Goal: Transaction & Acquisition: Purchase product/service

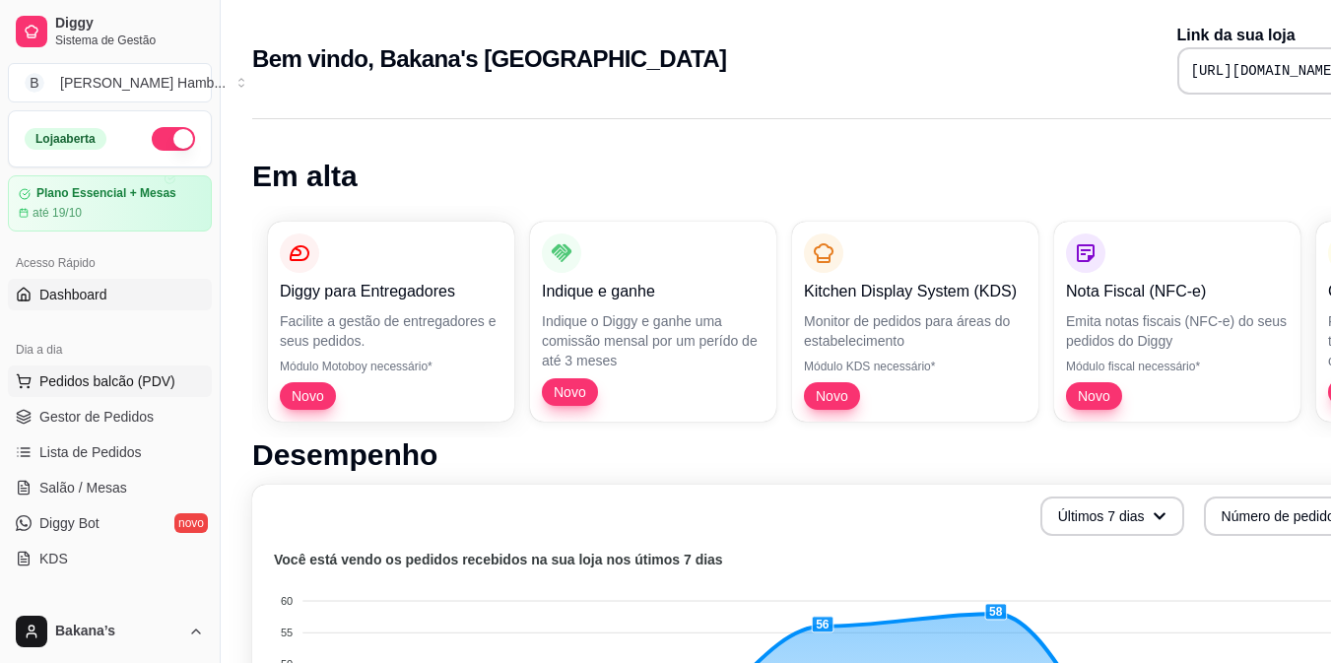
click at [173, 393] on button "Pedidos balcão (PDV)" at bounding box center [110, 381] width 204 height 32
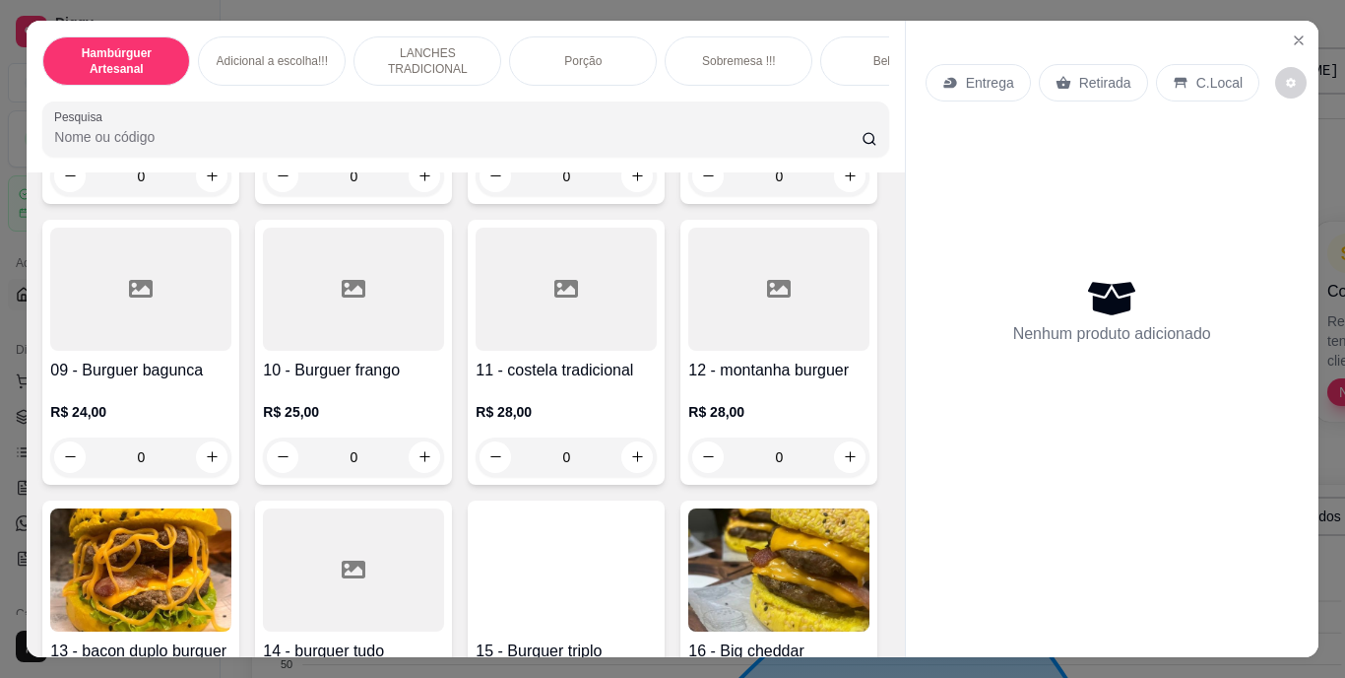
scroll to position [1182, 0]
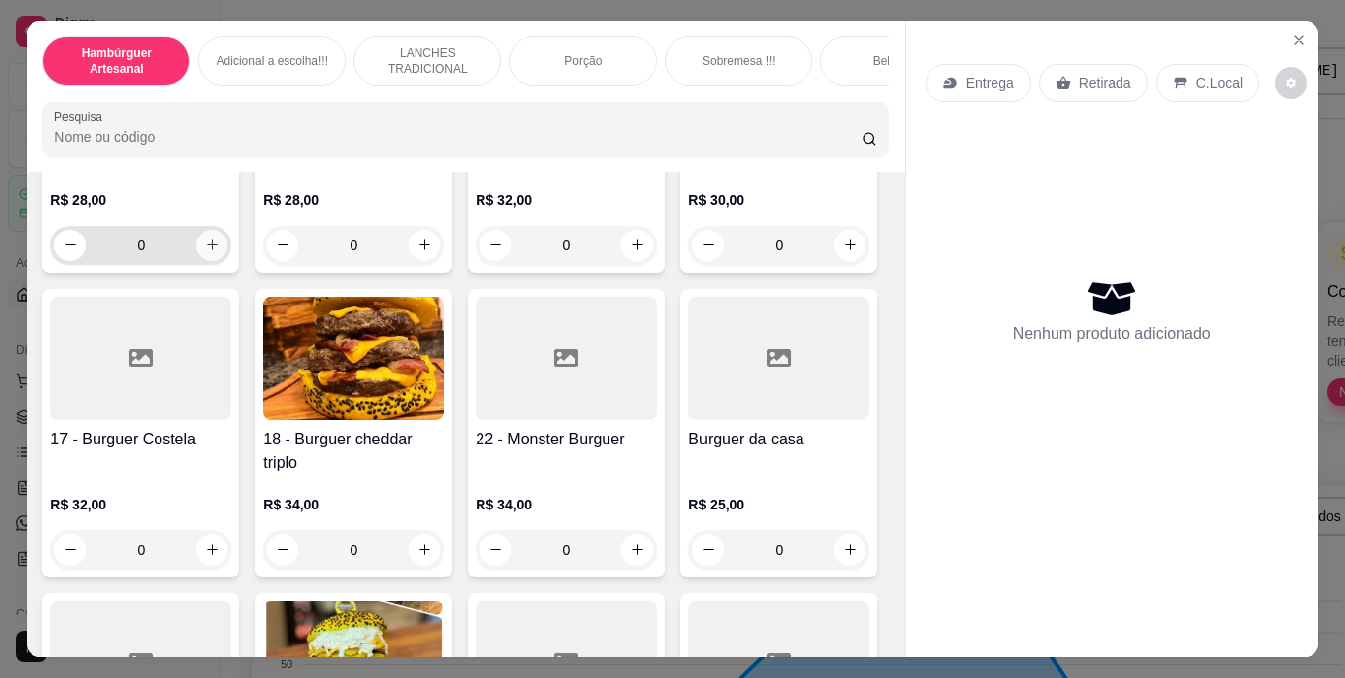
click at [205, 252] on icon "increase-product-quantity" at bounding box center [212, 244] width 15 height 15
type input "1"
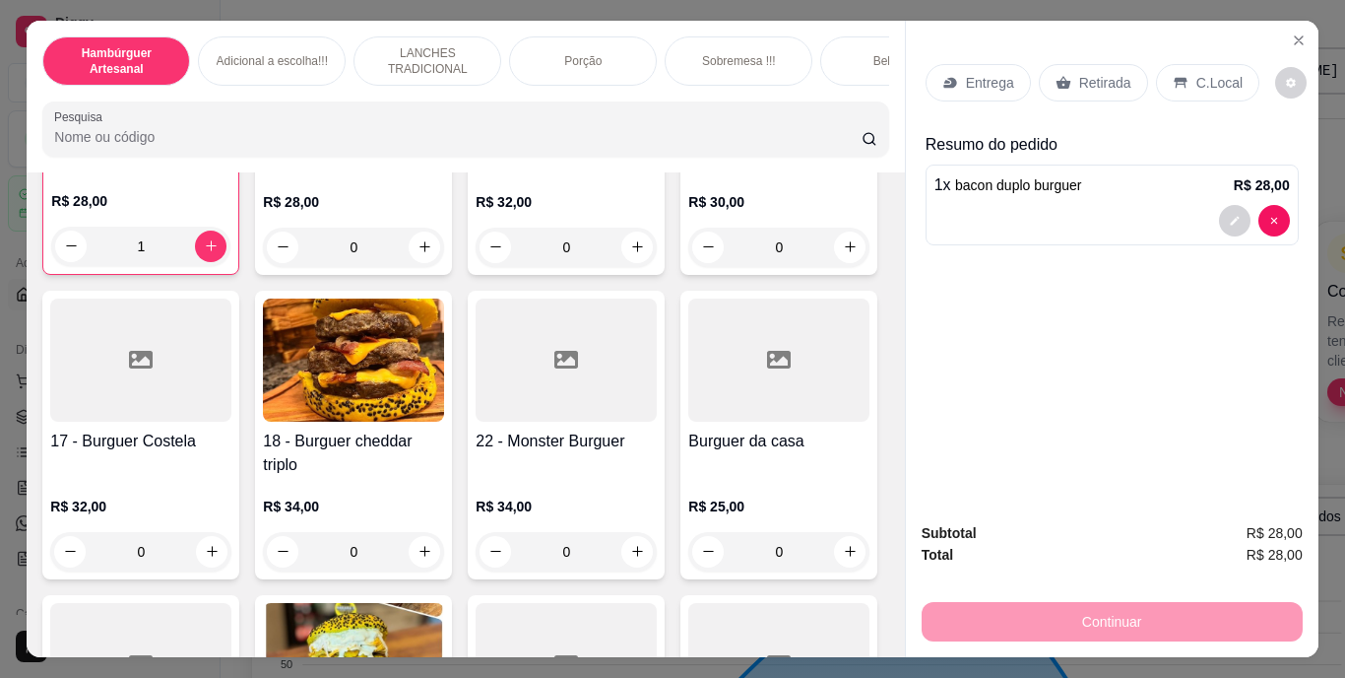
click at [1071, 86] on div "Retirada" at bounding box center [1093, 82] width 109 height 37
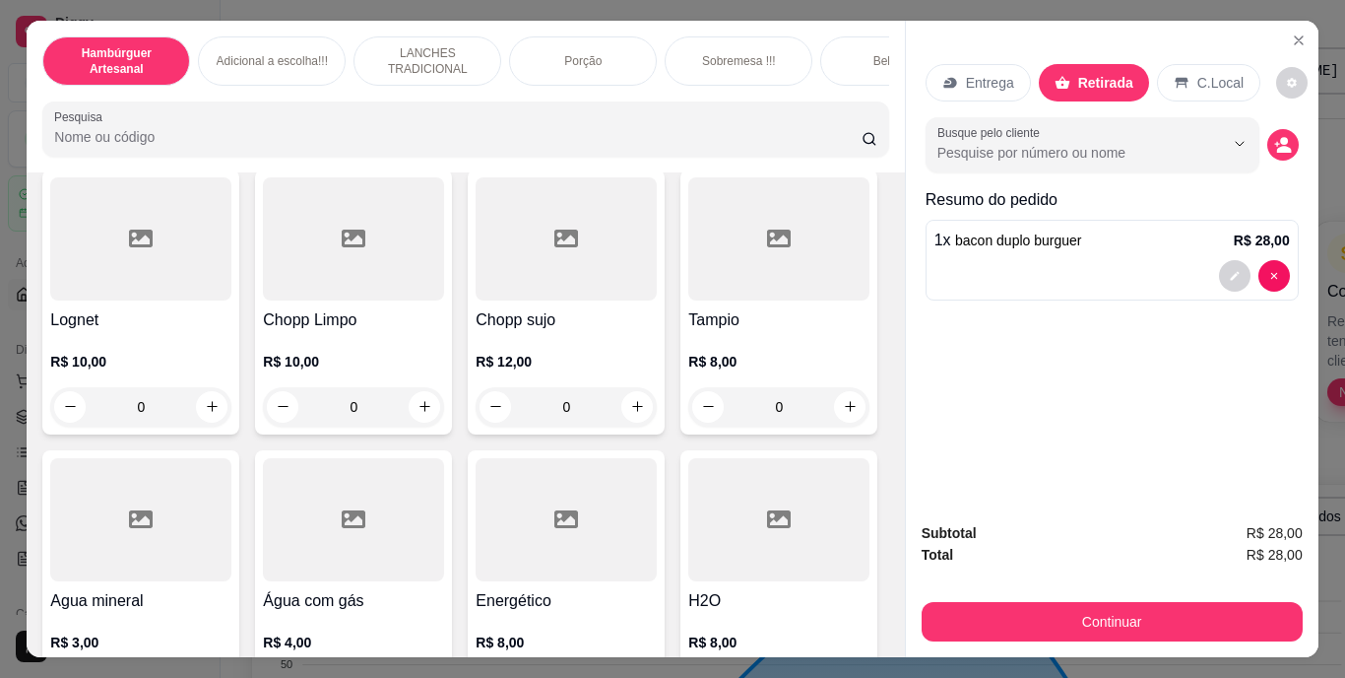
scroll to position [5515, 0]
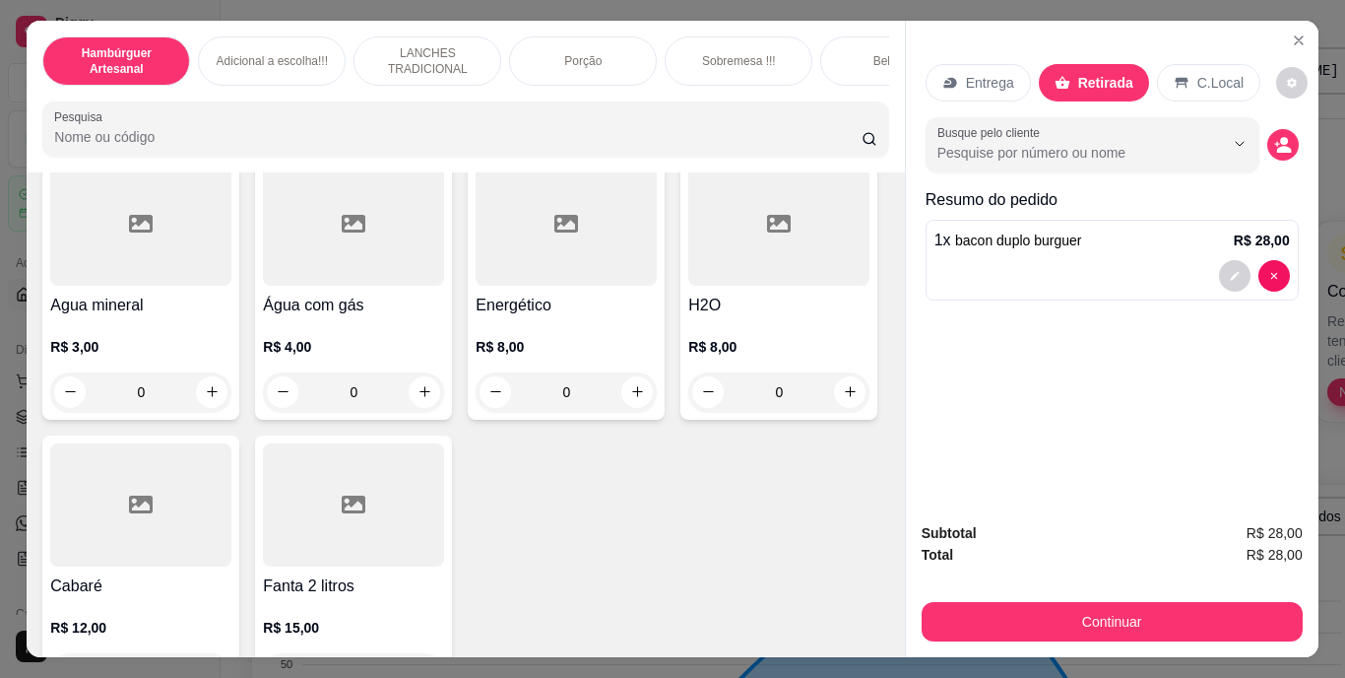
type input "1"
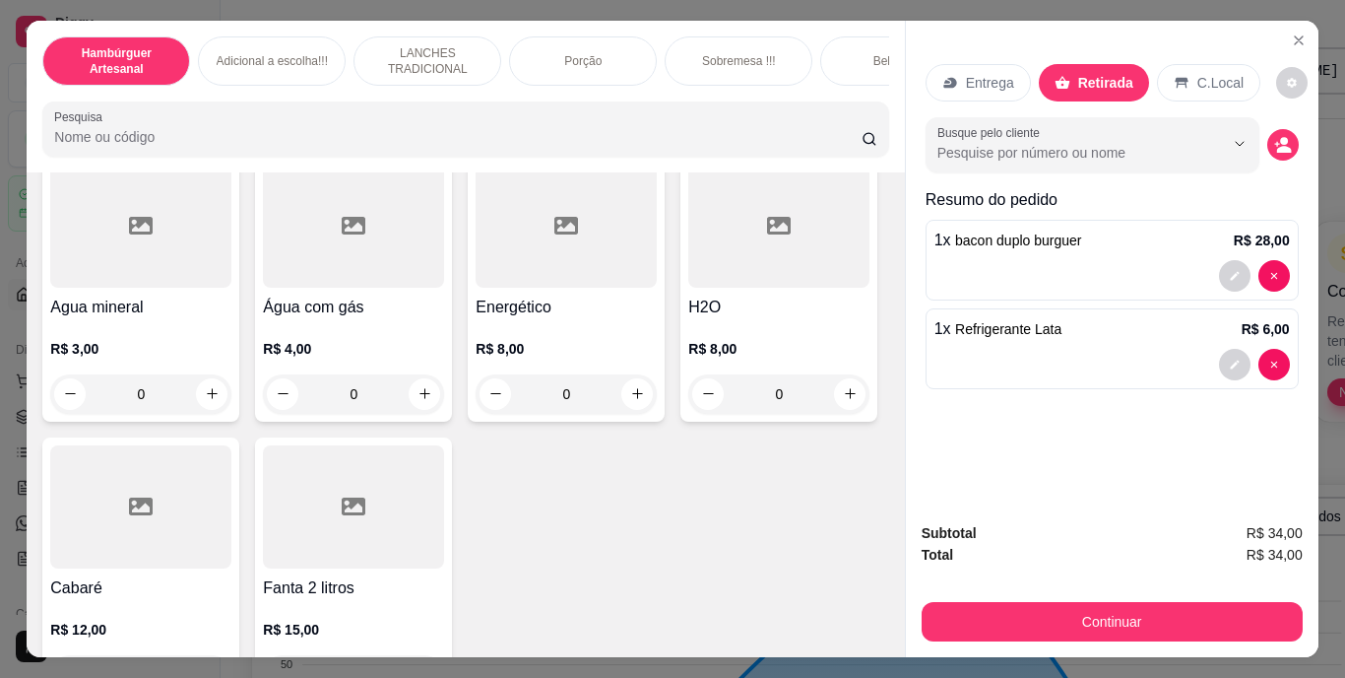
scroll to position [5516, 0]
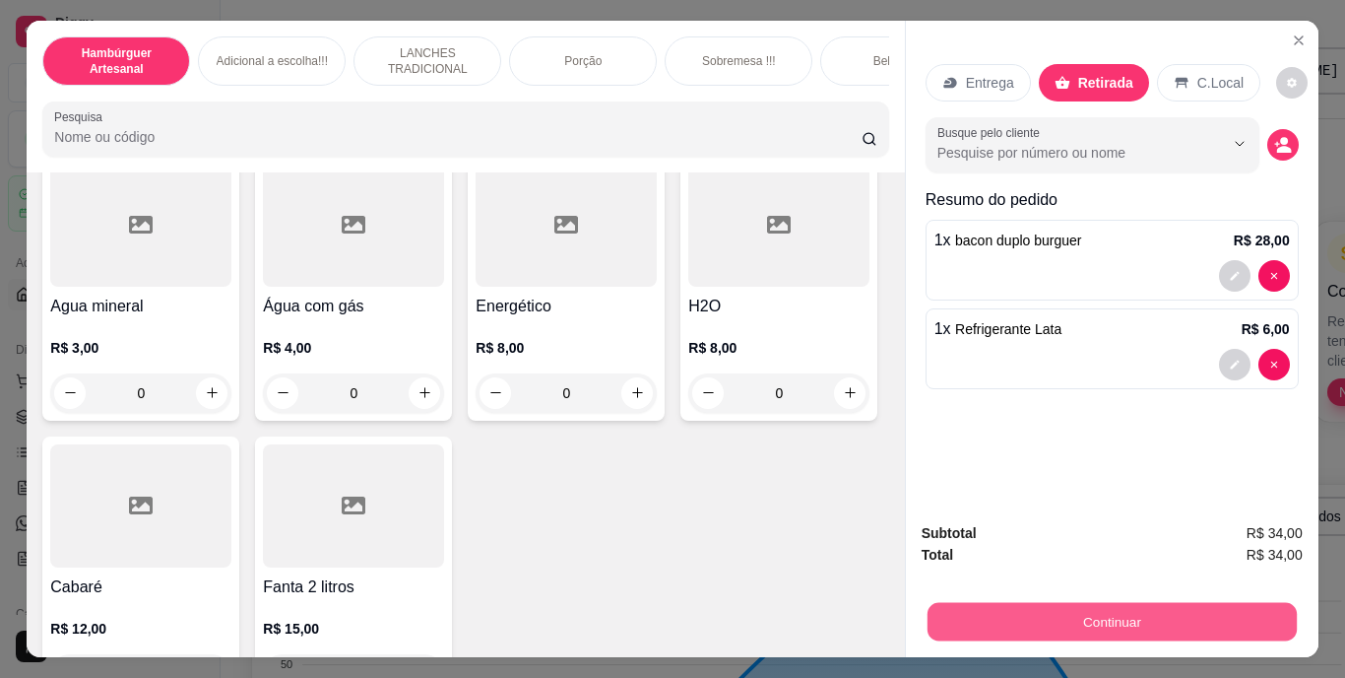
click at [1080, 608] on button "Continuar" at bounding box center [1111, 622] width 369 height 38
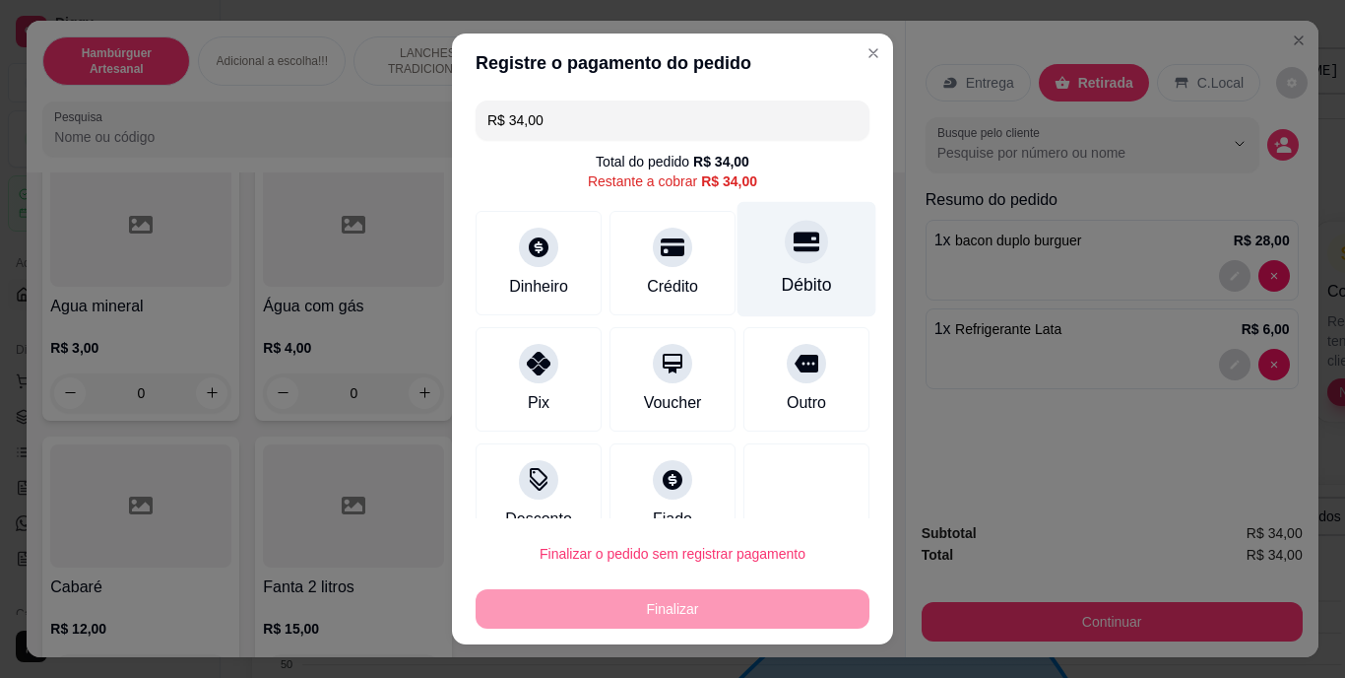
click at [785, 264] on div "Débito" at bounding box center [807, 259] width 139 height 115
type input "R$ 0,00"
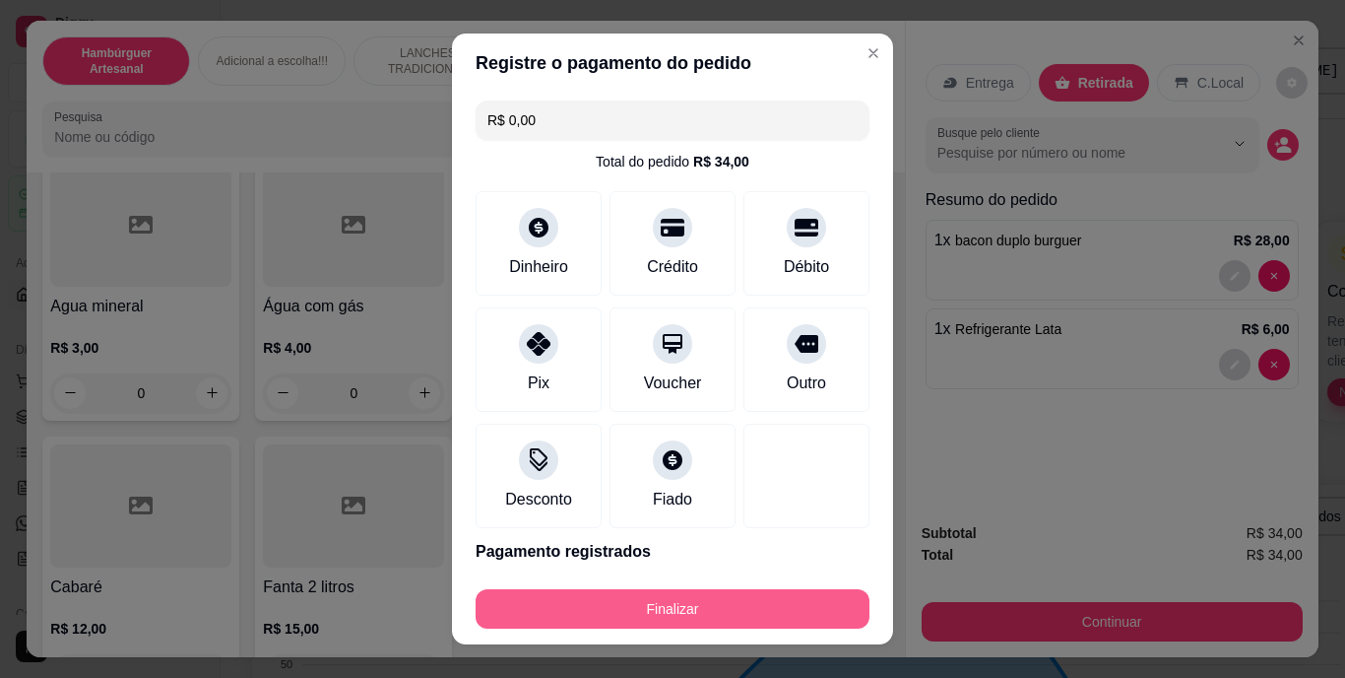
click at [707, 602] on button "Finalizar" at bounding box center [673, 608] width 394 height 39
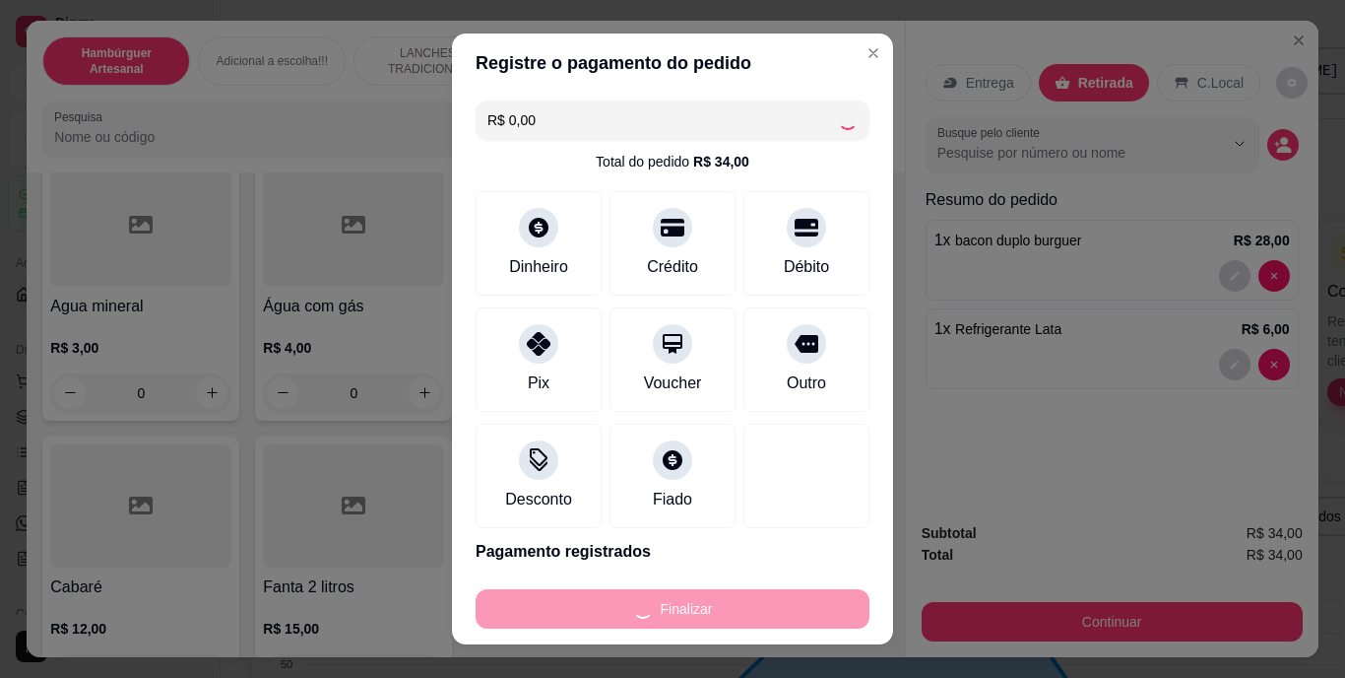
type input "0"
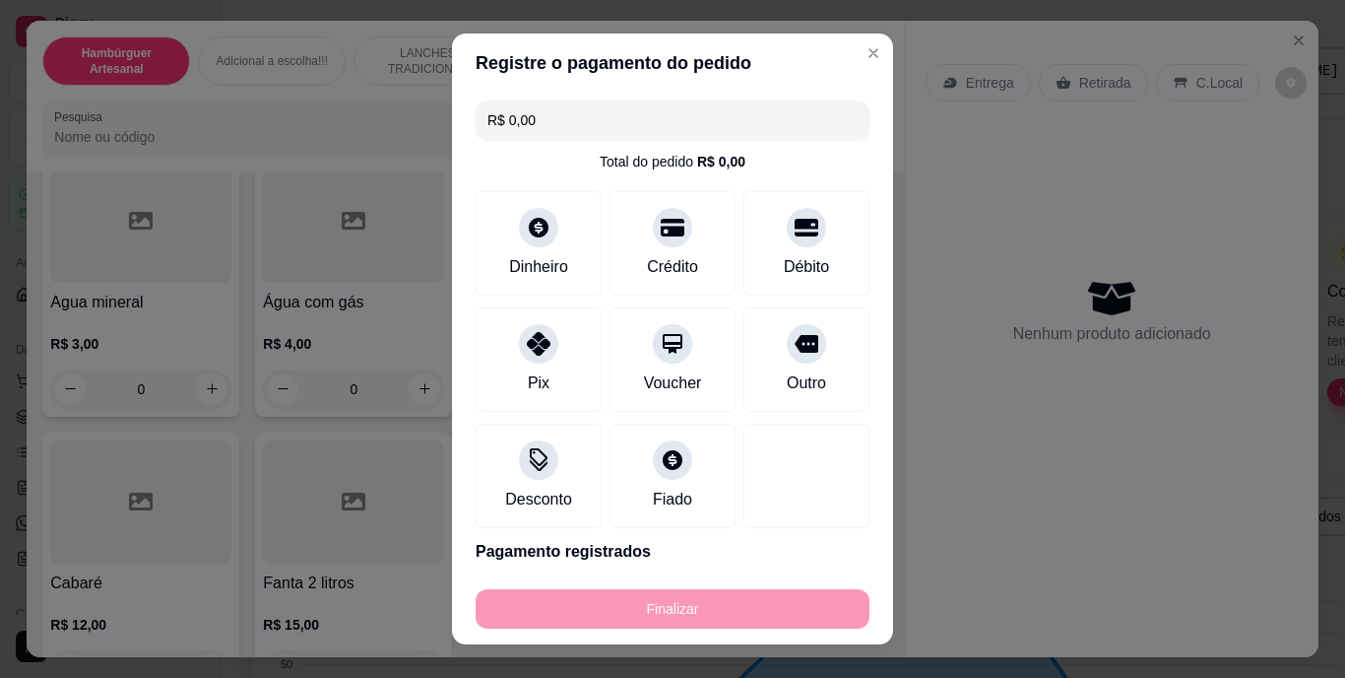
type input "-R$ 34,00"
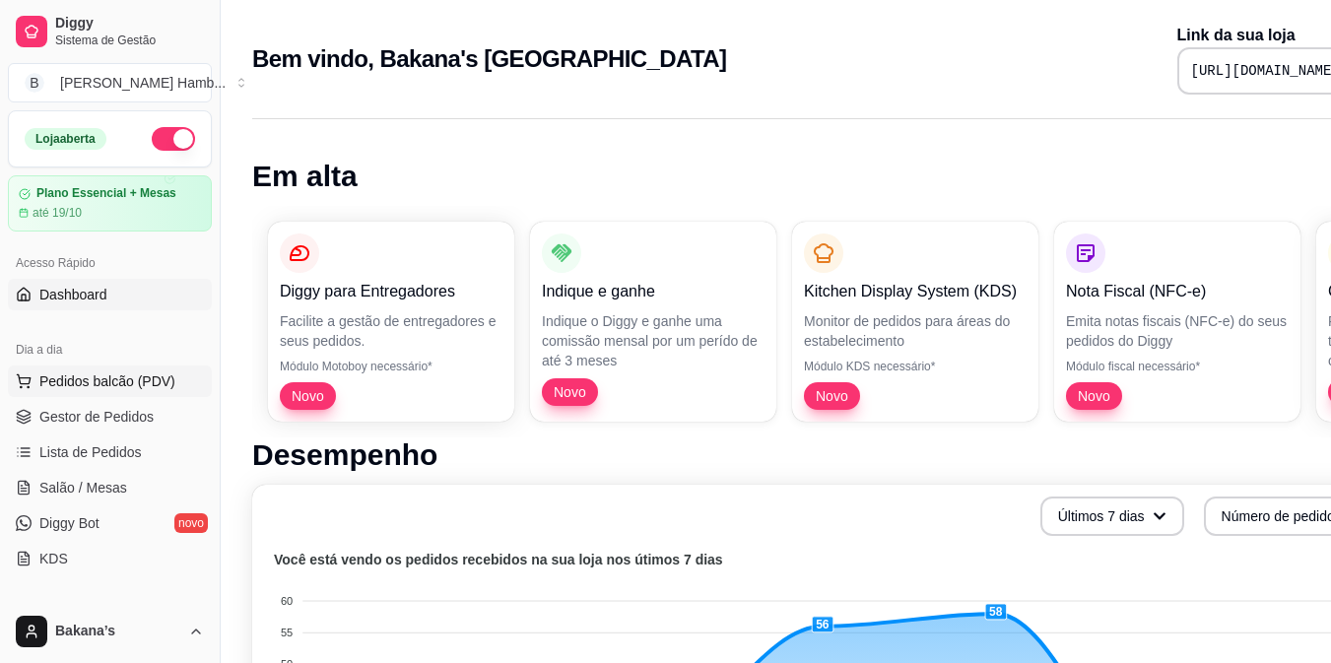
click at [170, 385] on button "Pedidos balcão (PDV)" at bounding box center [110, 381] width 204 height 32
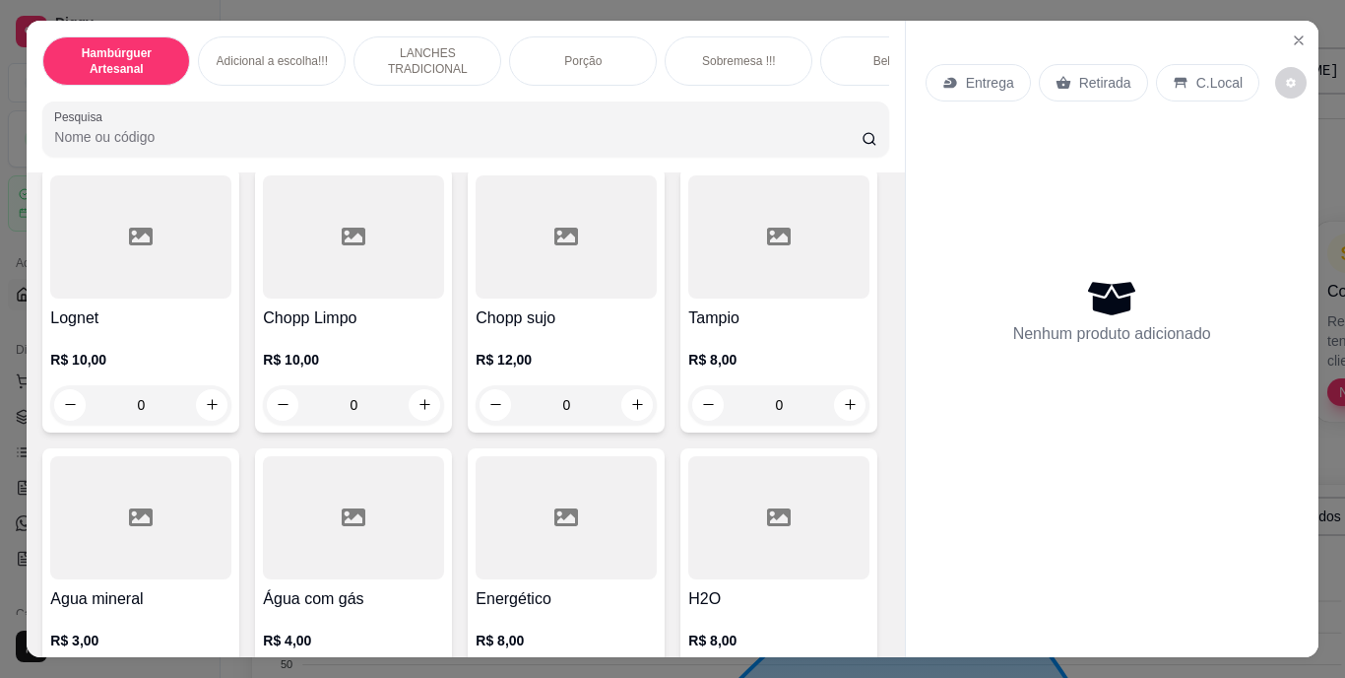
scroll to position [5515, 0]
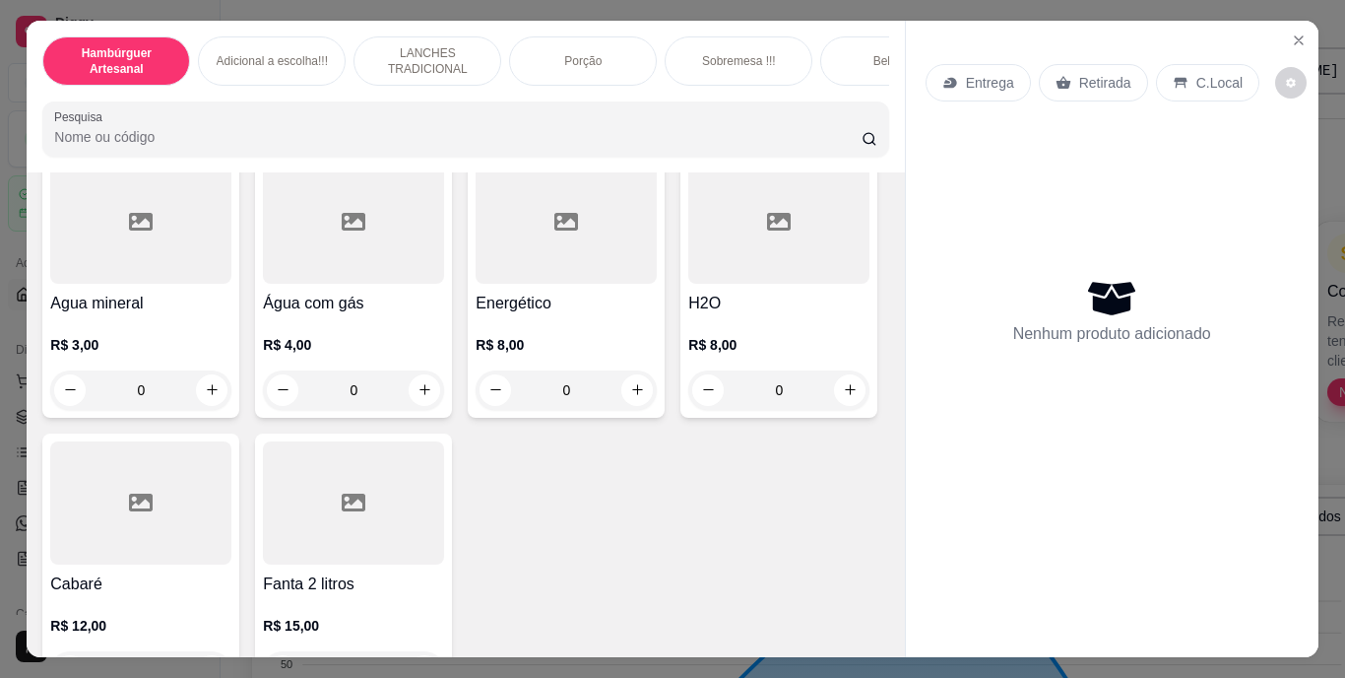
type input "1"
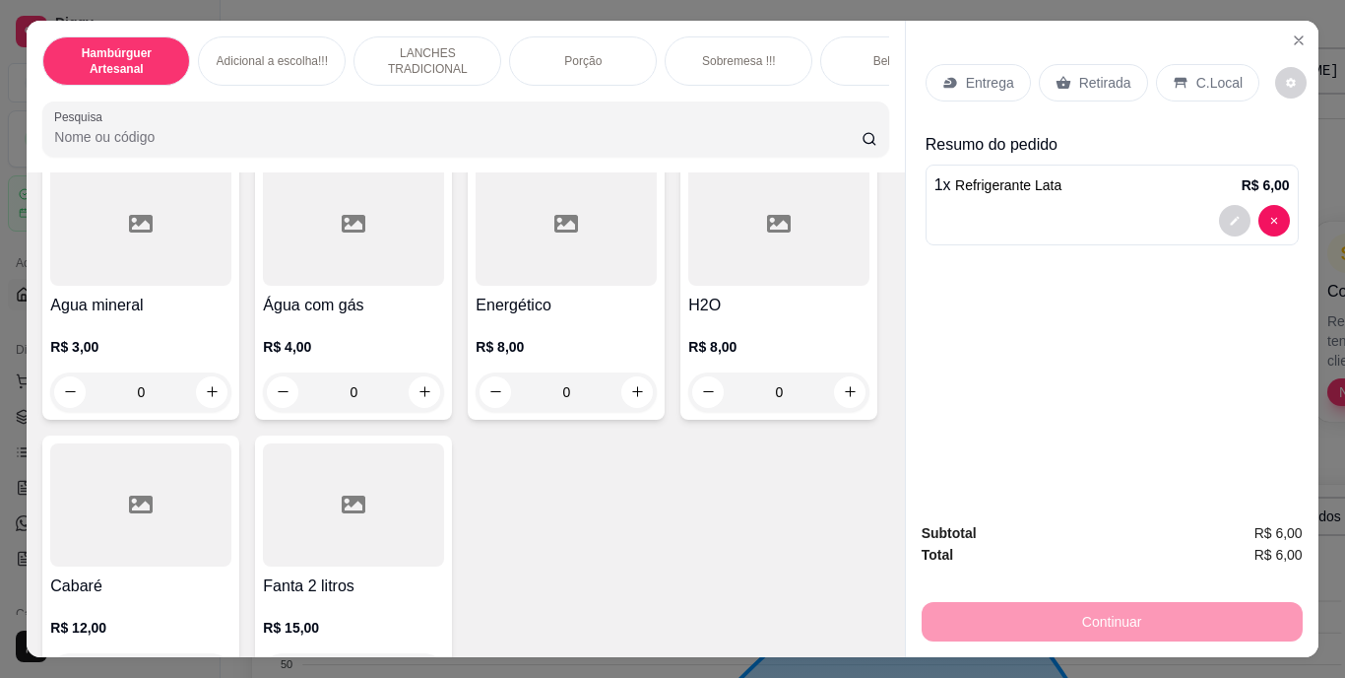
scroll to position [5516, 0]
click at [1087, 73] on p "Retirada" at bounding box center [1105, 83] width 52 height 20
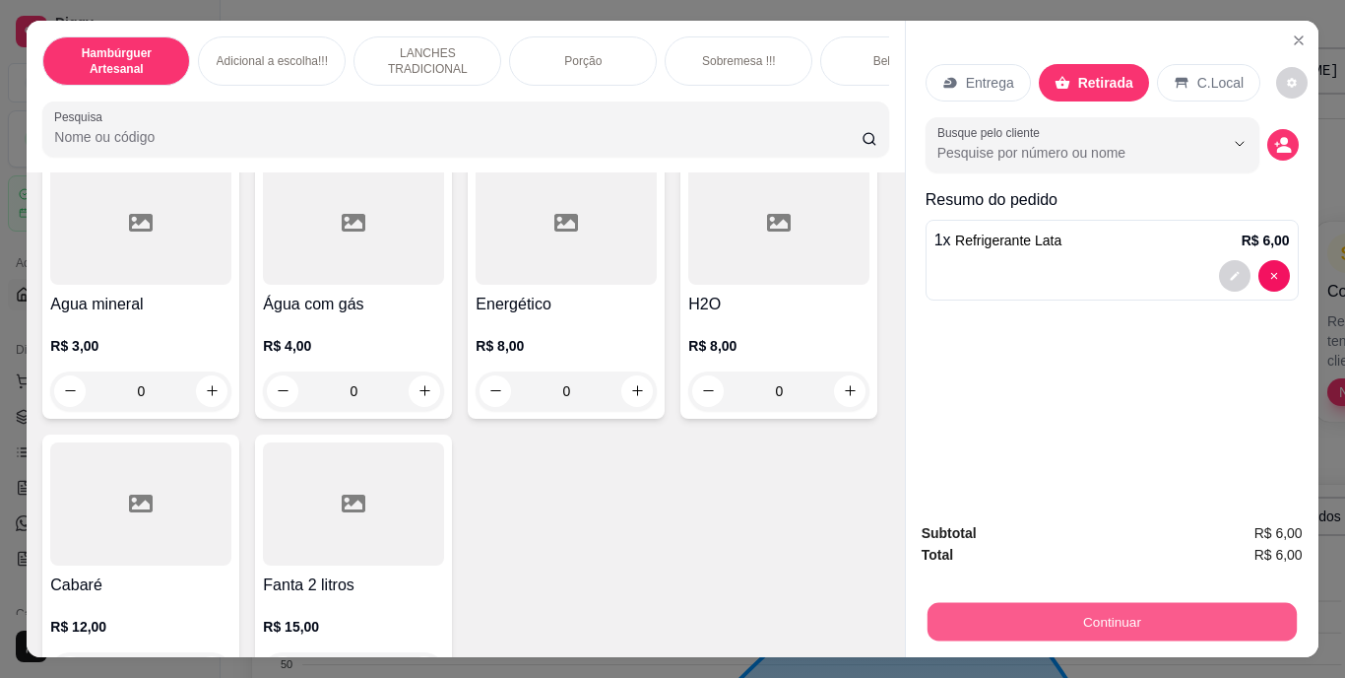
click at [1139, 620] on button "Continuar" at bounding box center [1111, 622] width 369 height 38
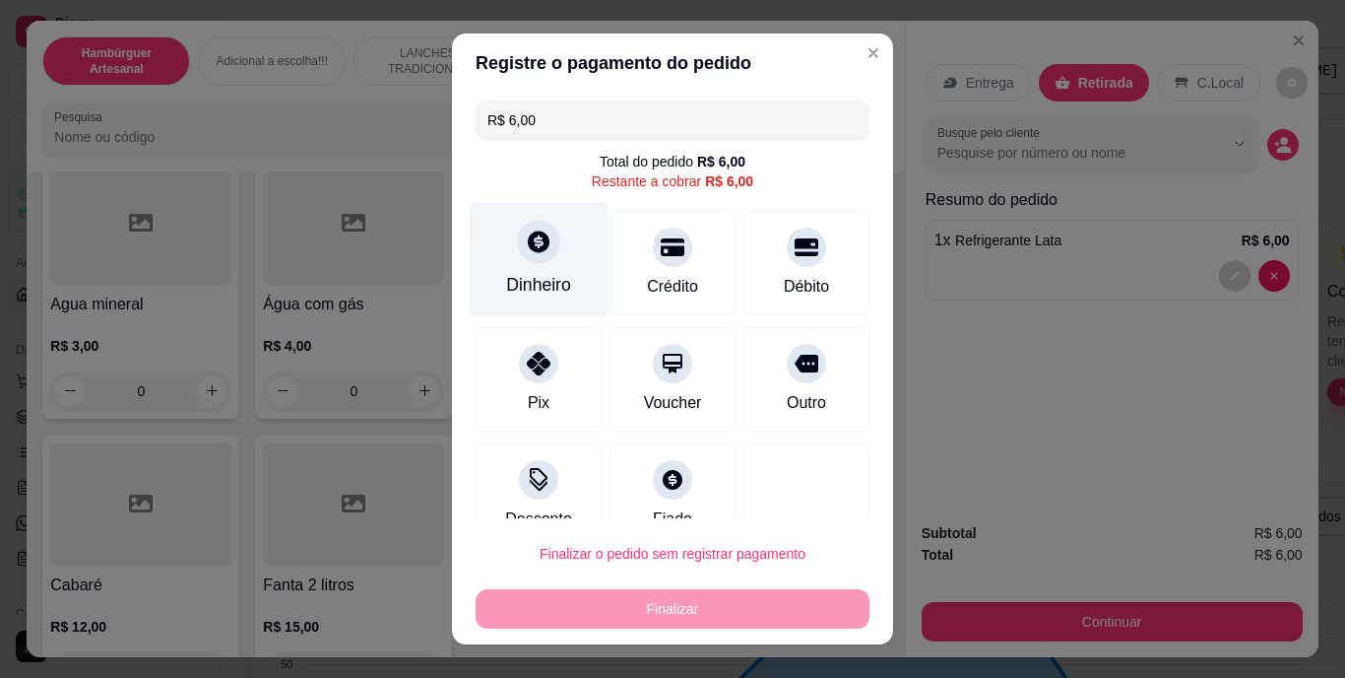
click at [513, 270] on div "Dinheiro" at bounding box center [539, 259] width 139 height 115
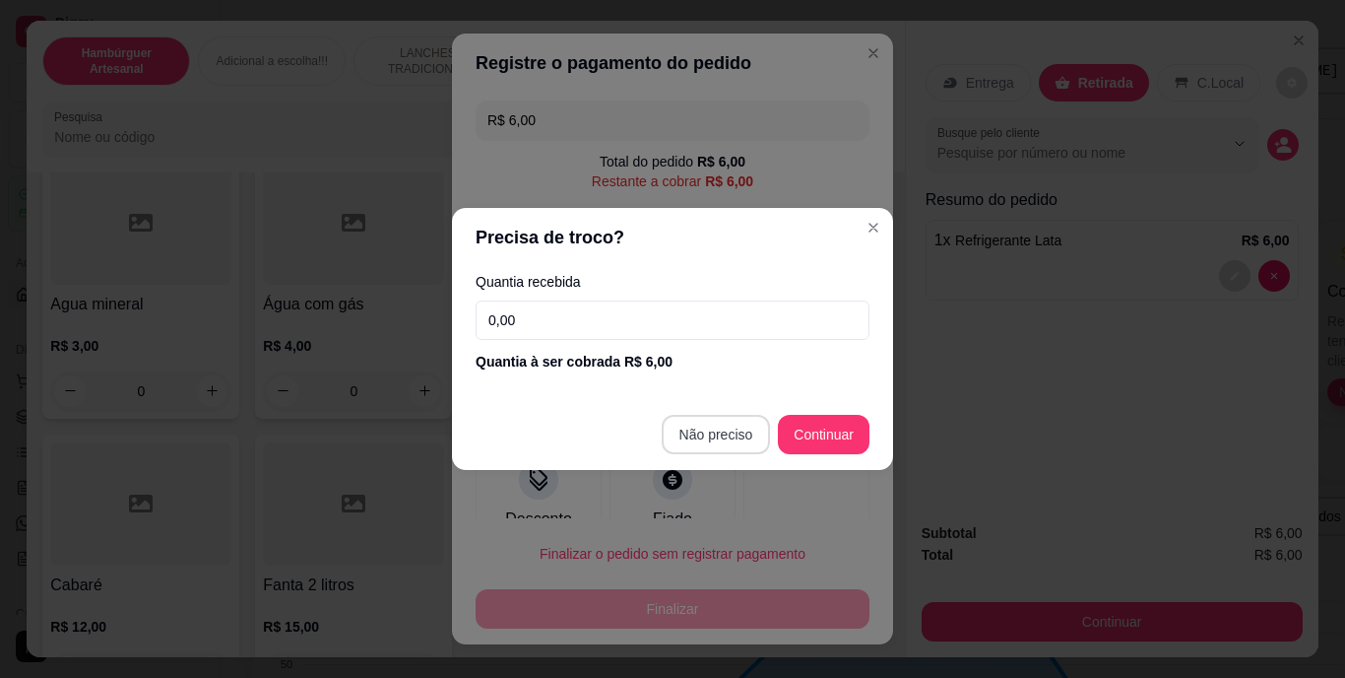
type input "R$ 0,00"
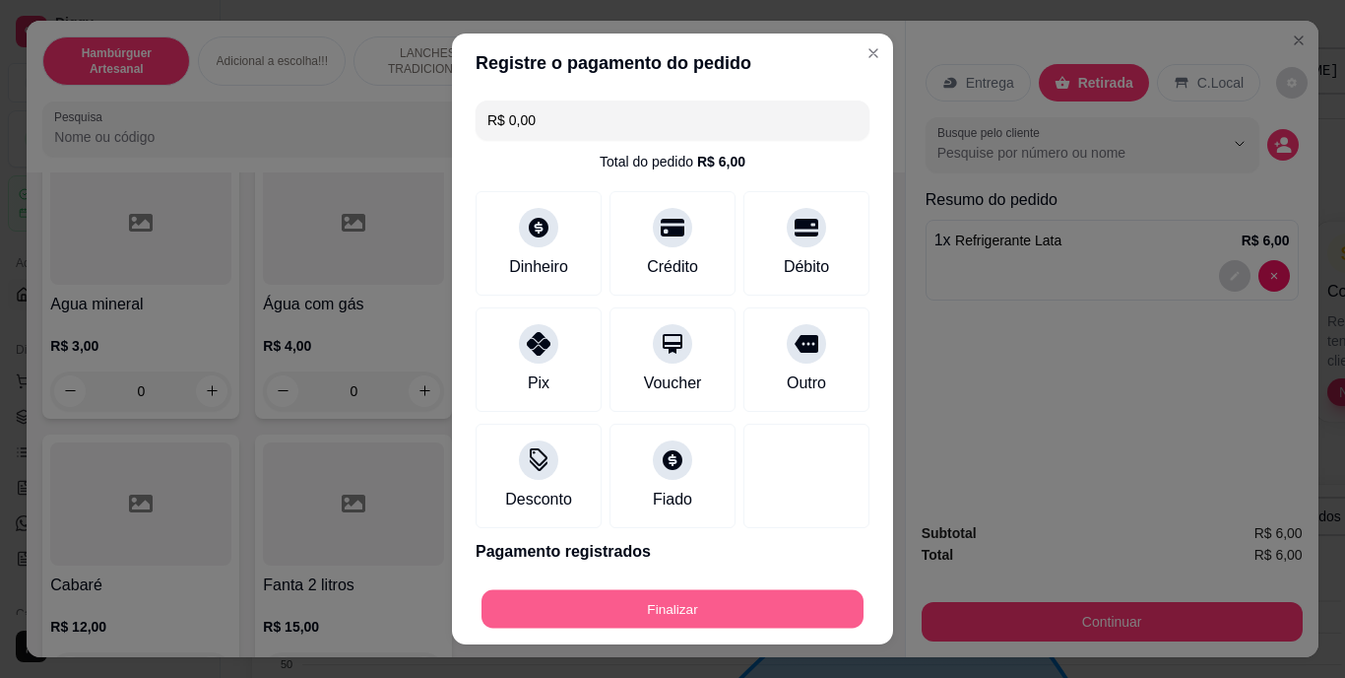
click at [719, 609] on button "Finalizar" at bounding box center [673, 608] width 382 height 38
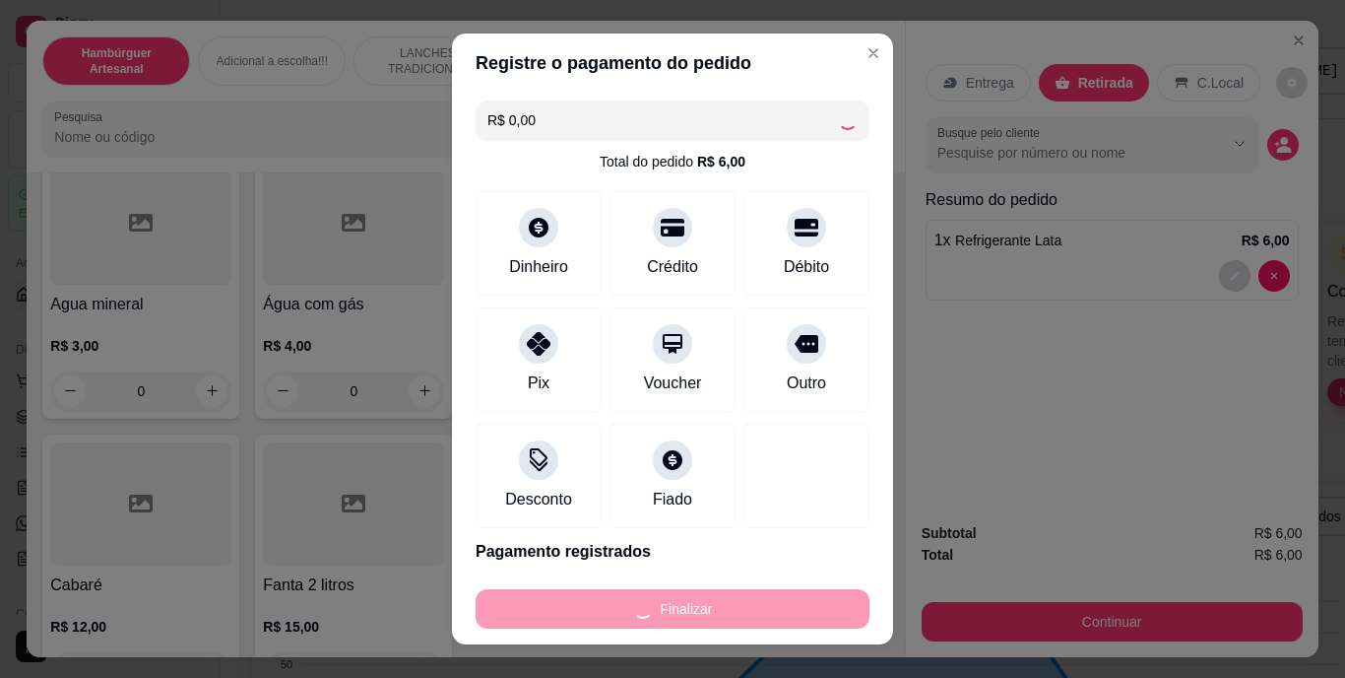
type input "0"
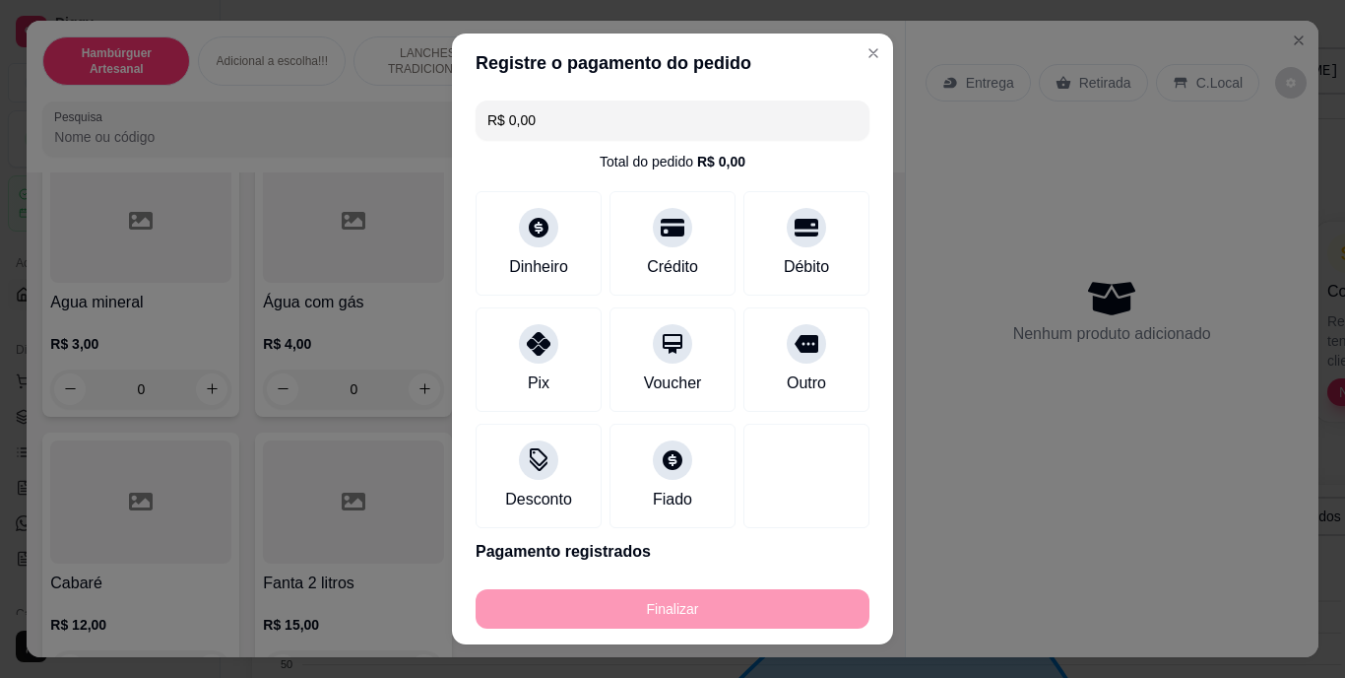
type input "-R$ 6,00"
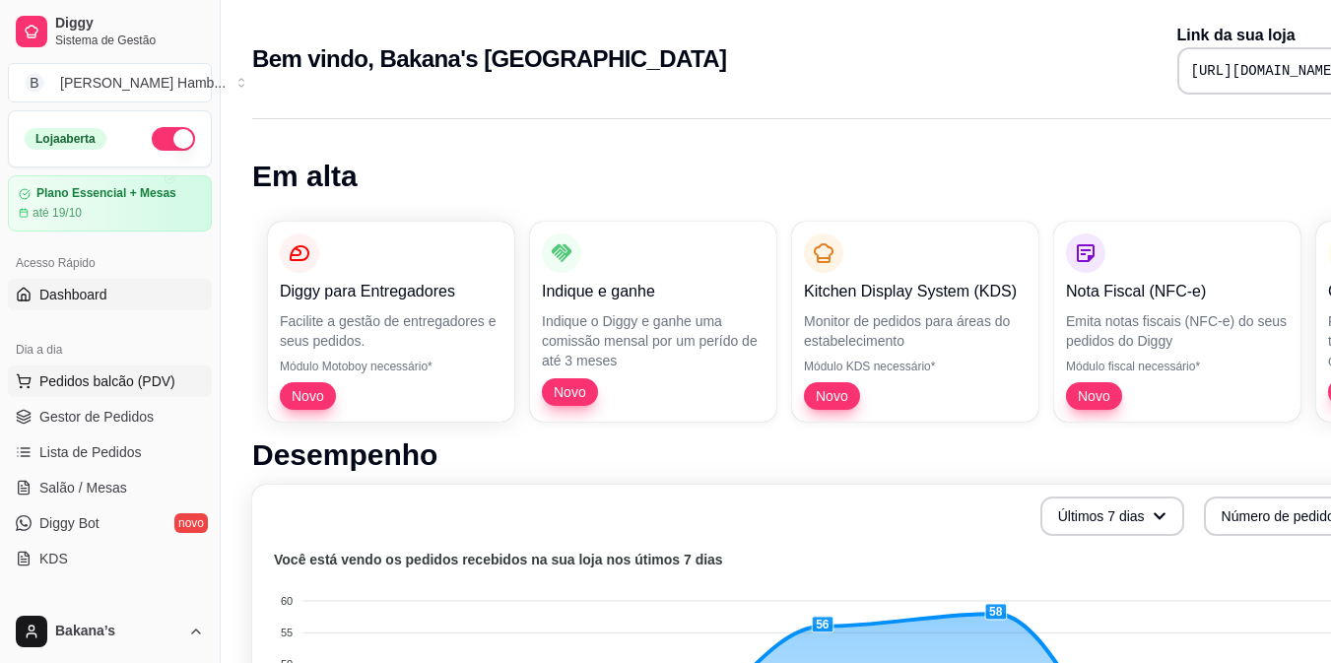
click at [79, 377] on span "Pedidos balcão (PDV)" at bounding box center [107, 381] width 136 height 20
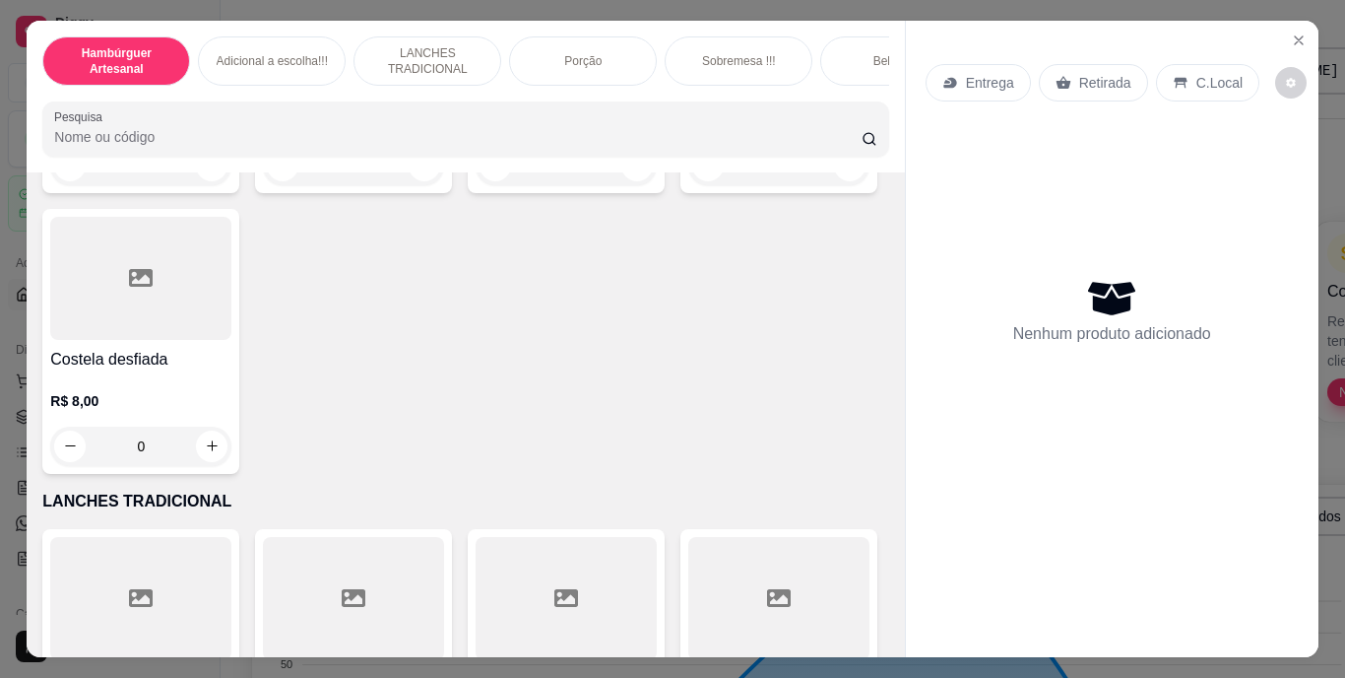
scroll to position [2659, 0]
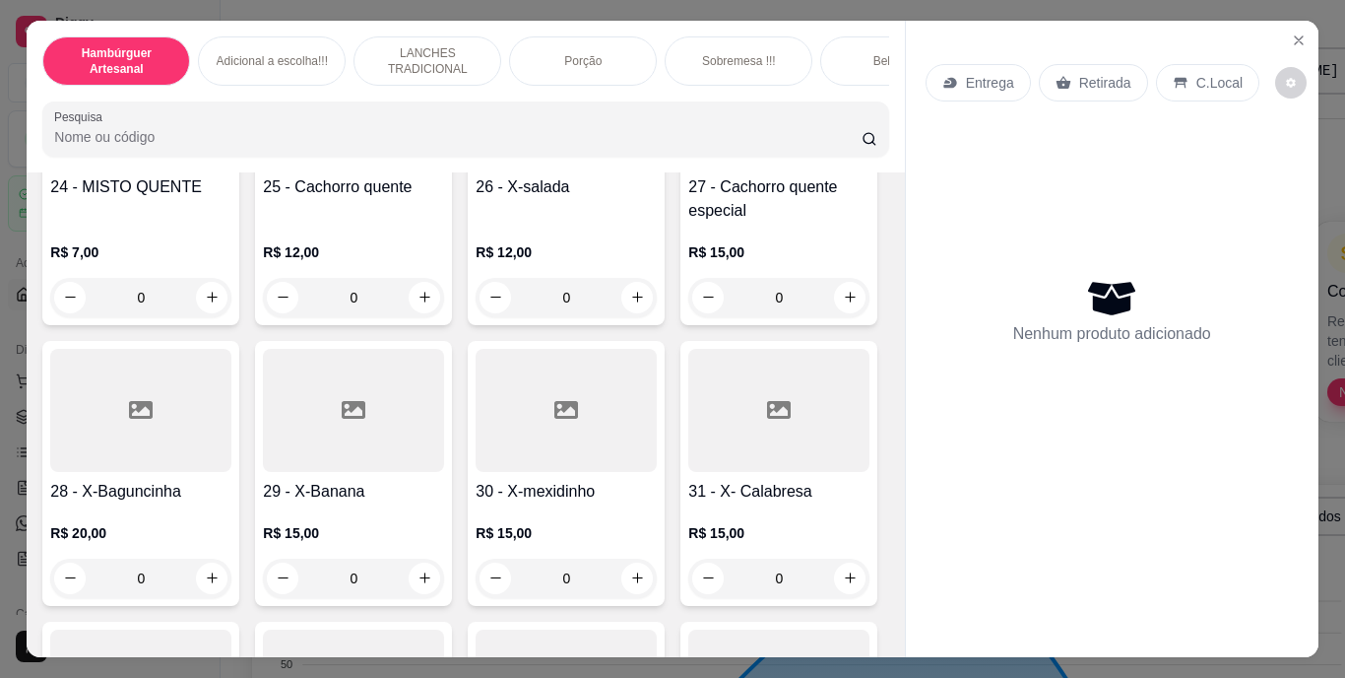
type input "1"
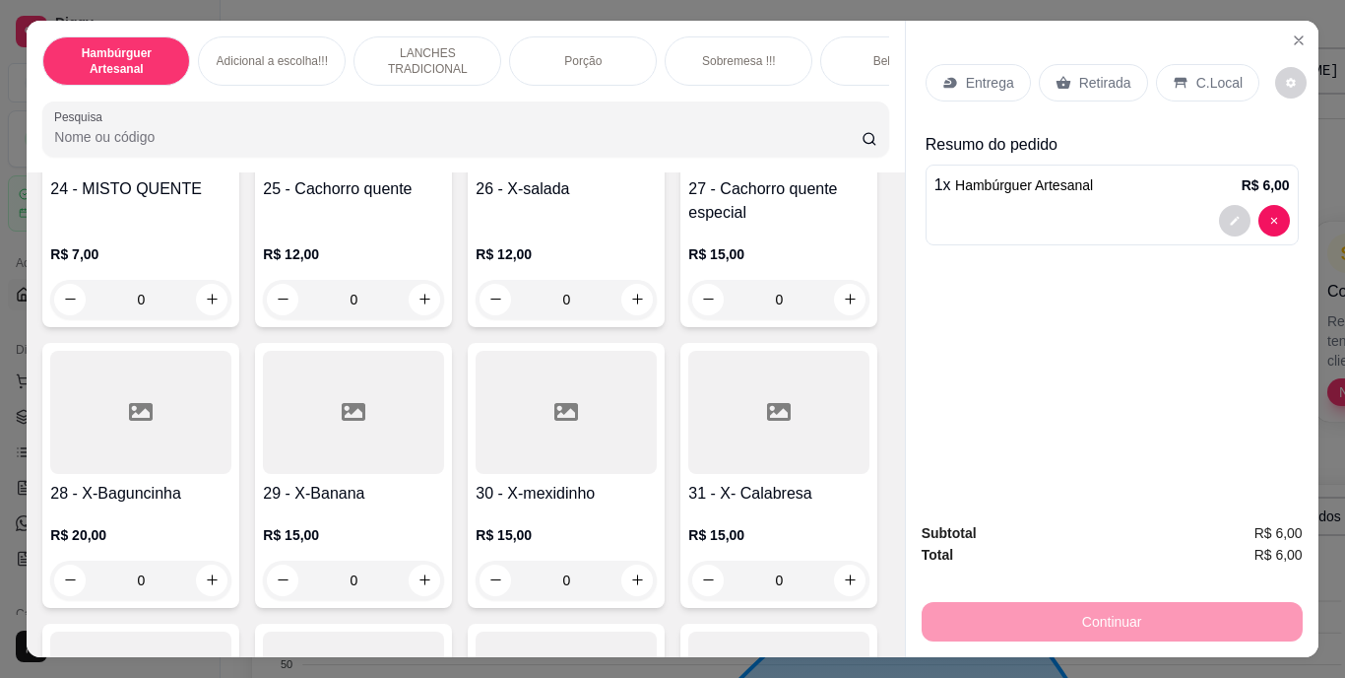
scroll to position [3053, 0]
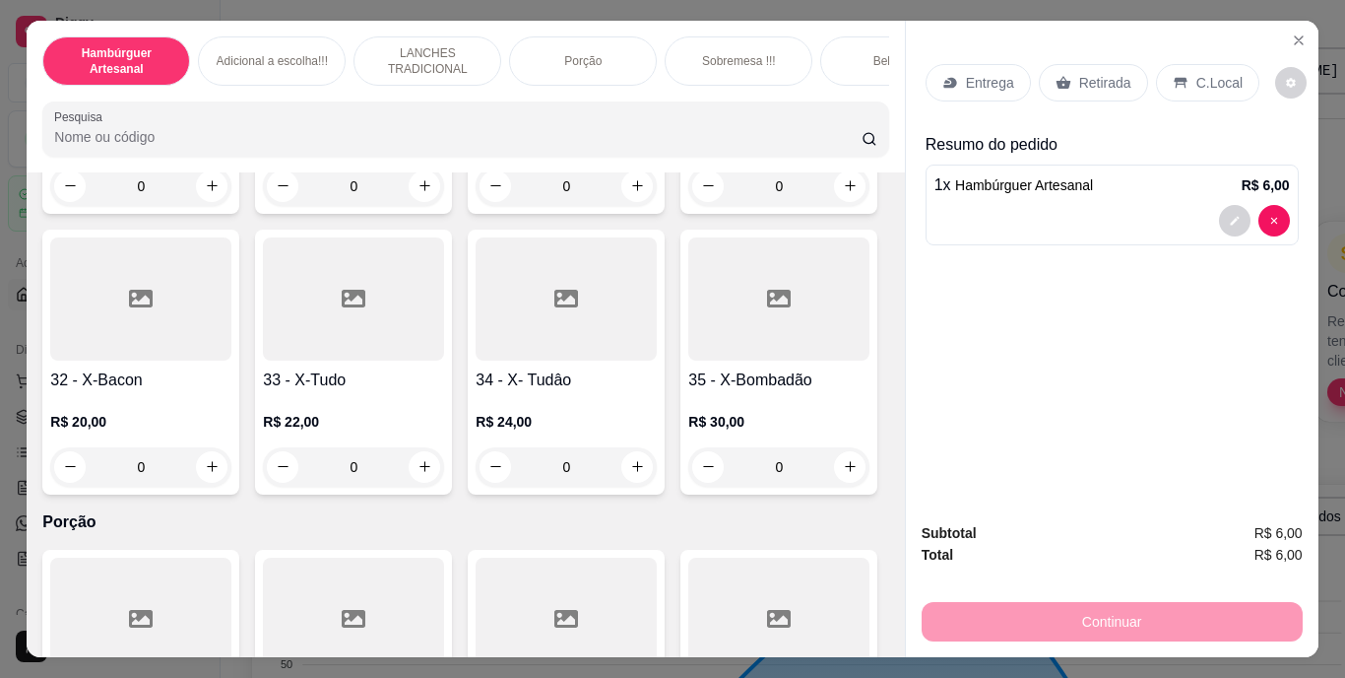
type input "1"
click at [1098, 83] on p "Retirada" at bounding box center [1105, 83] width 52 height 20
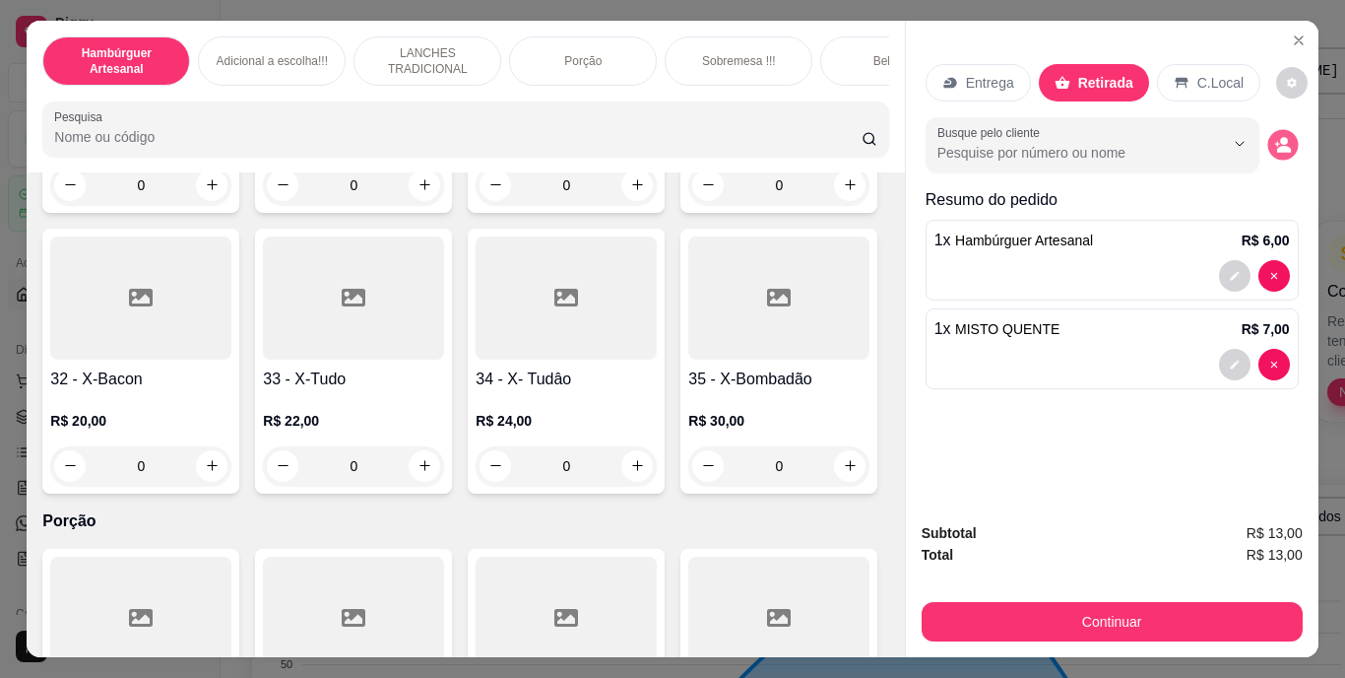
click at [1271, 129] on button "decrease-product-quantity" at bounding box center [1283, 144] width 31 height 31
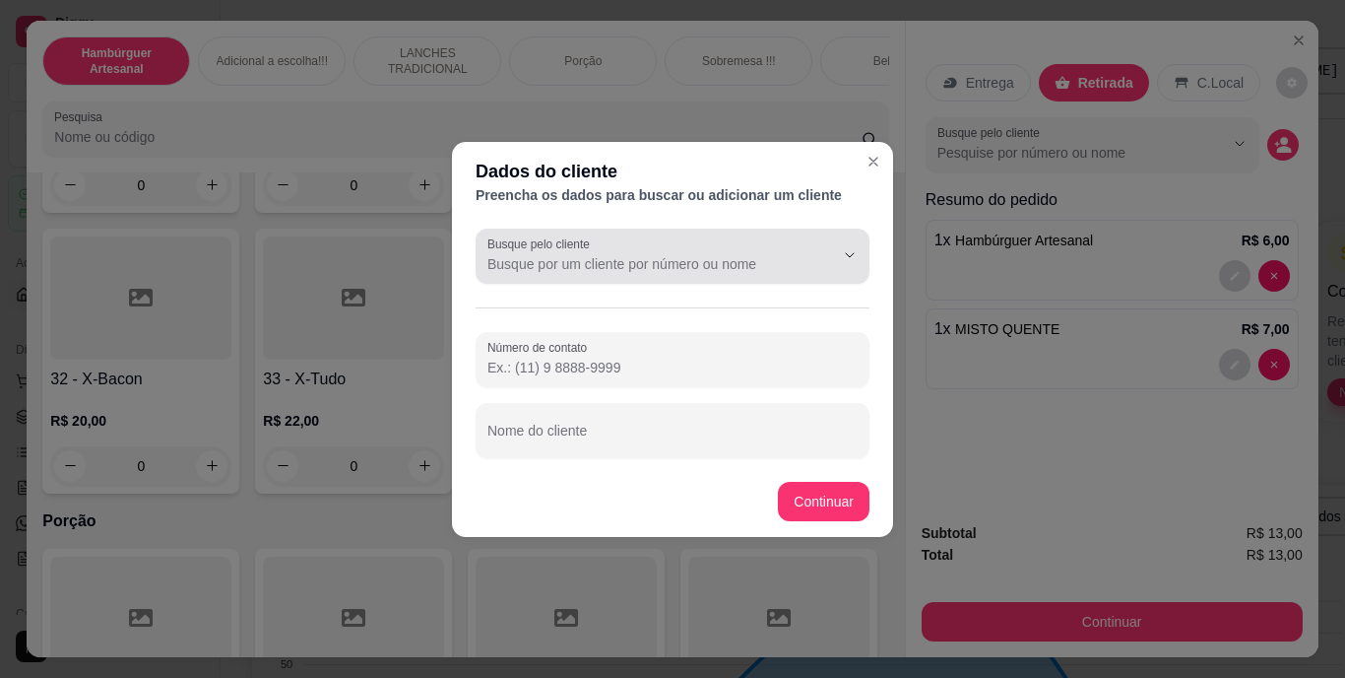
click at [798, 246] on div at bounding box center [673, 255] width 370 height 39
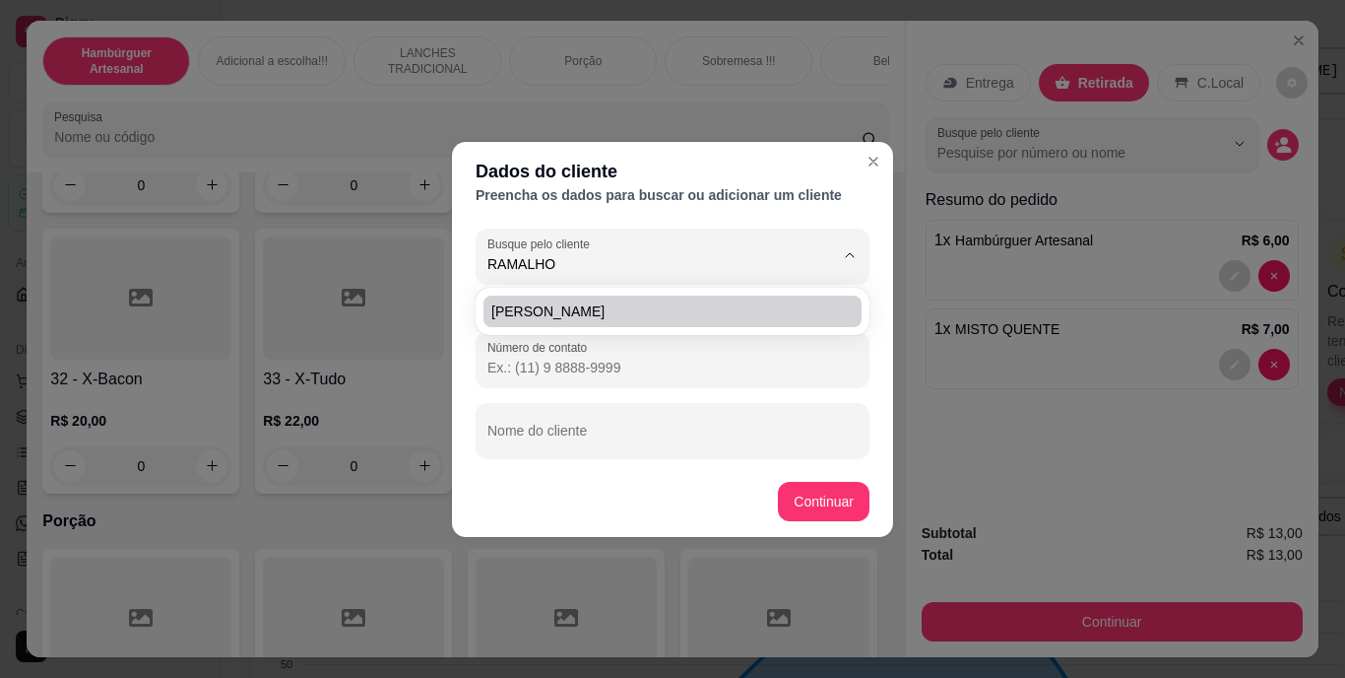
click at [829, 314] on span "[PERSON_NAME]" at bounding box center [662, 311] width 343 height 20
type input "[PERSON_NAME]"
type input "[PHONE_NUMBER]"
type input "[PERSON_NAME]"
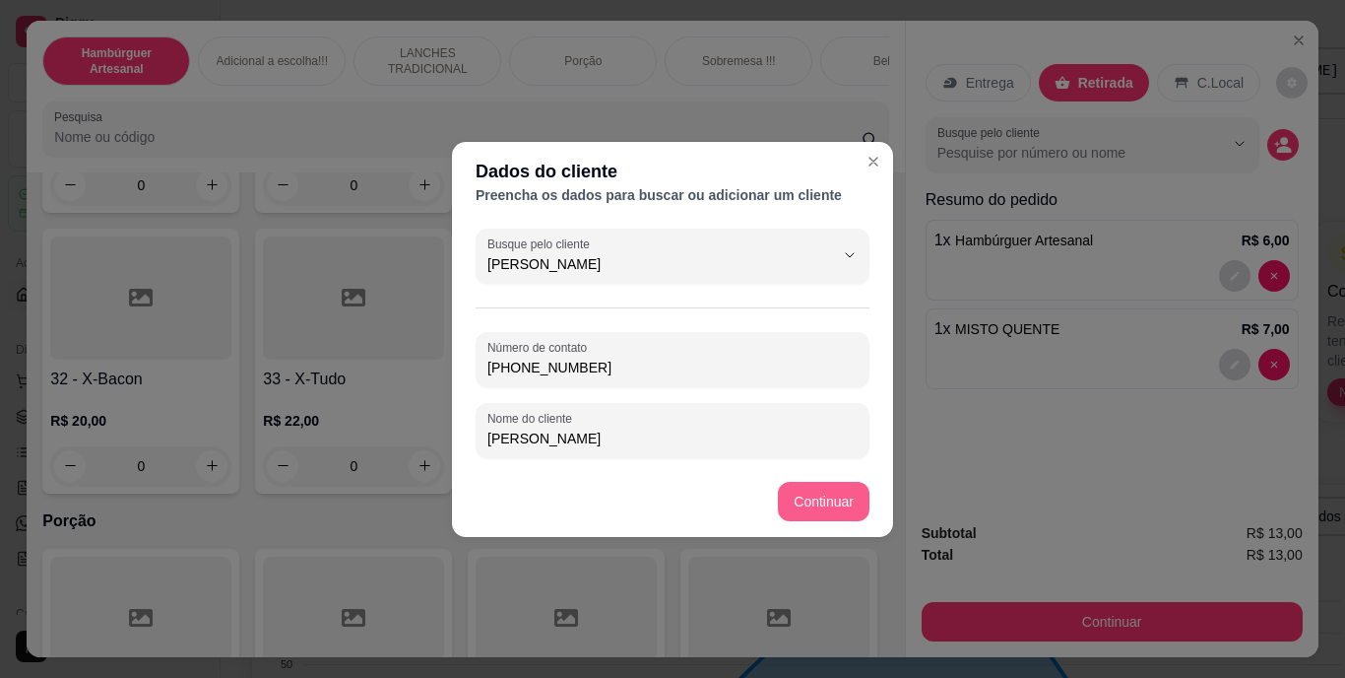
type input "[PERSON_NAME]"
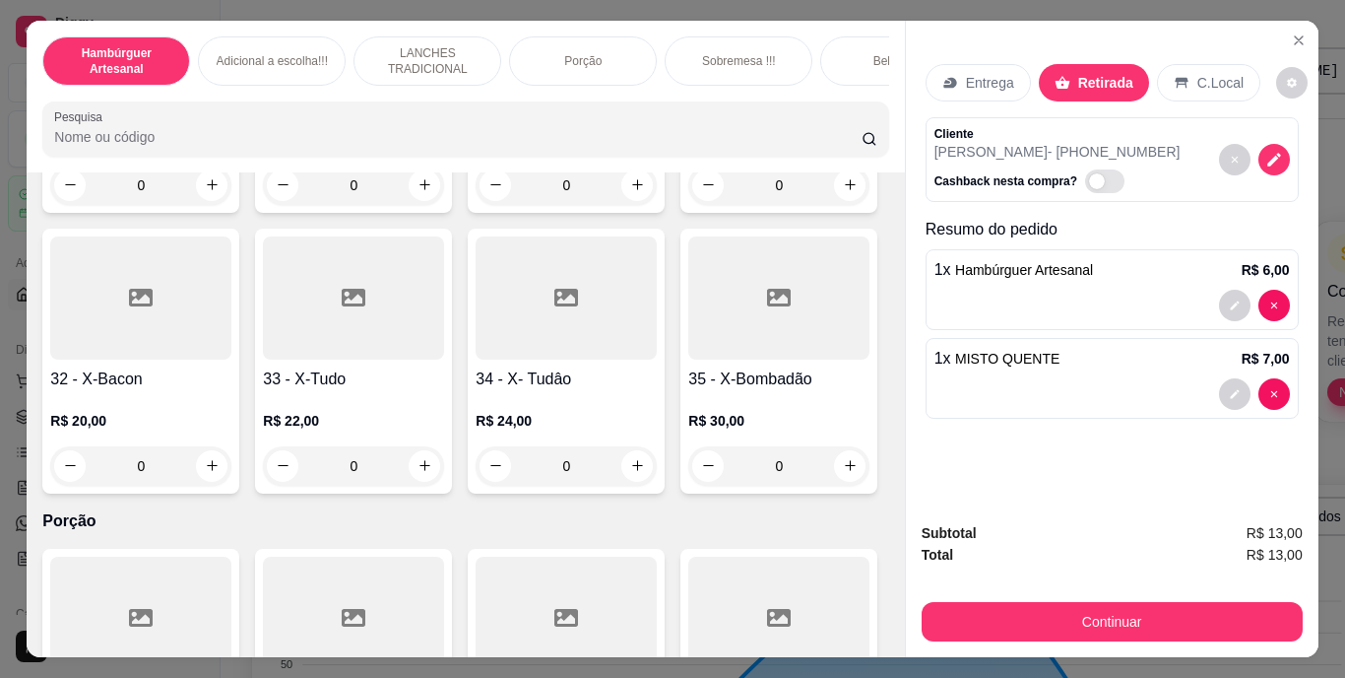
click at [978, 597] on div "Continuar" at bounding box center [1112, 619] width 381 height 44
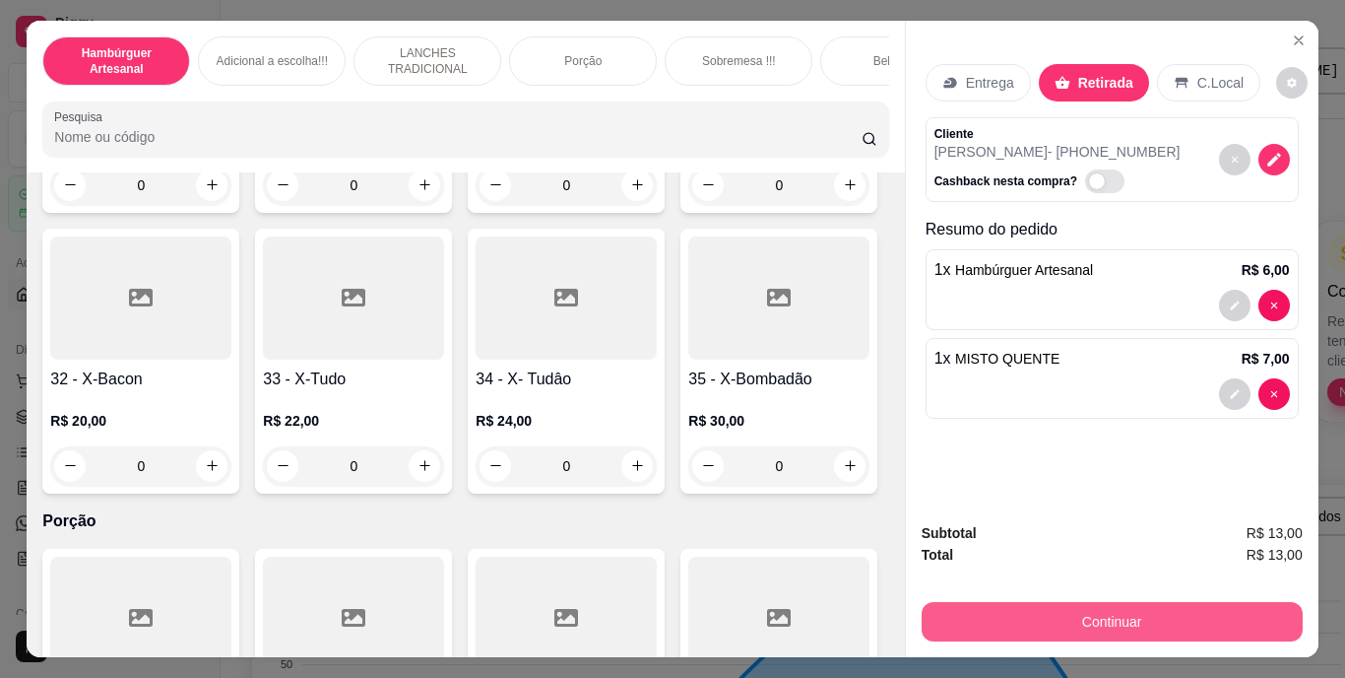
click at [980, 602] on button "Continuar" at bounding box center [1112, 621] width 381 height 39
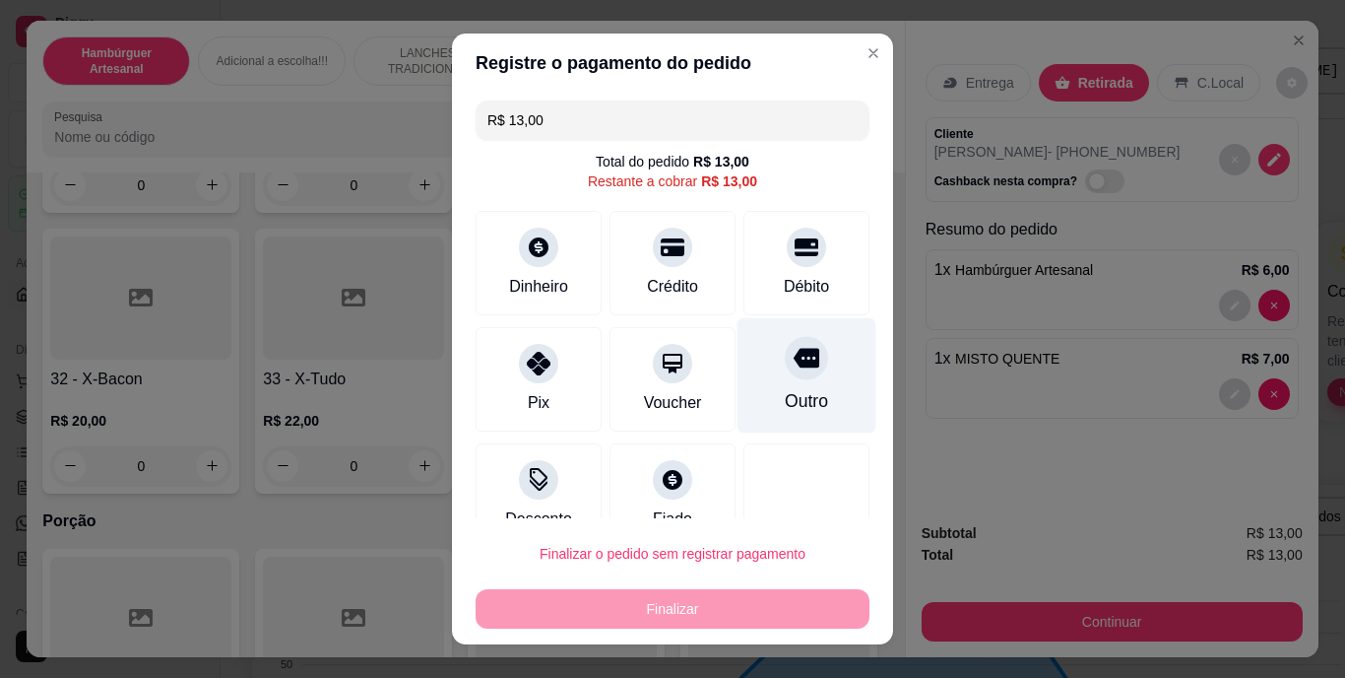
click at [814, 388] on div "Outro" at bounding box center [807, 375] width 139 height 115
type input "R$ 0,00"
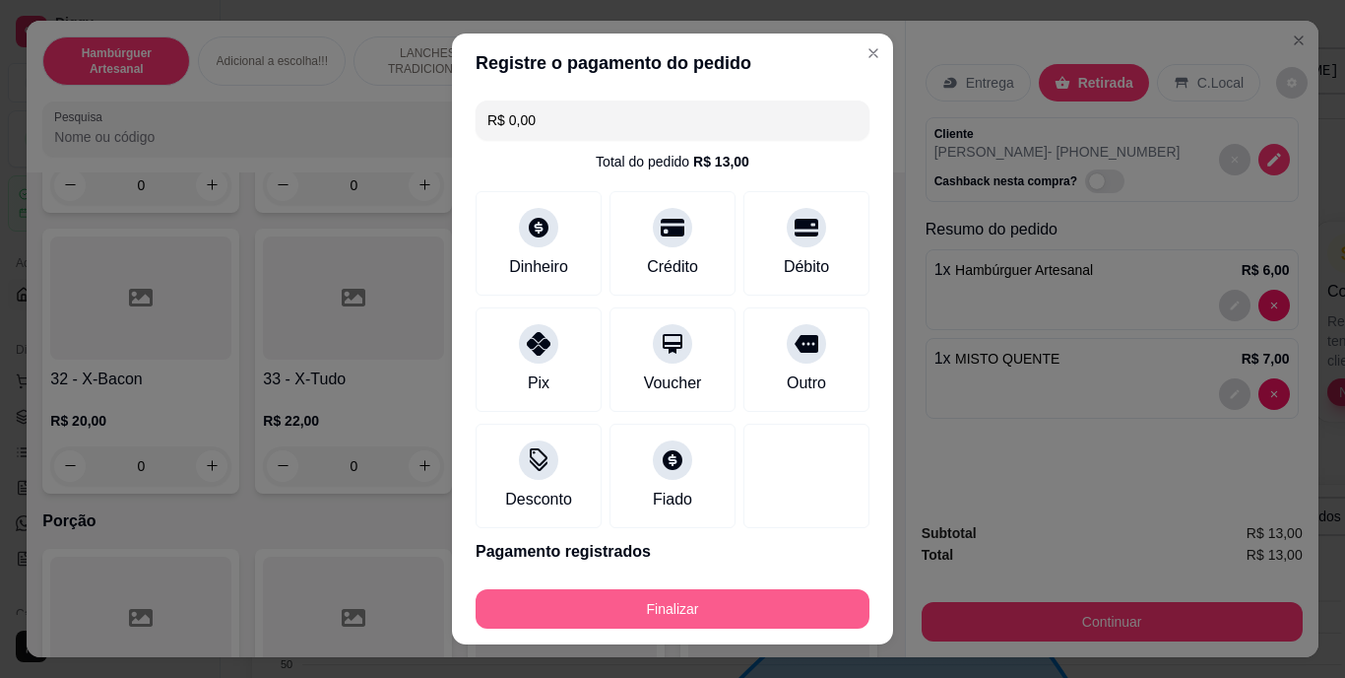
click at [755, 595] on button "Finalizar" at bounding box center [673, 608] width 394 height 39
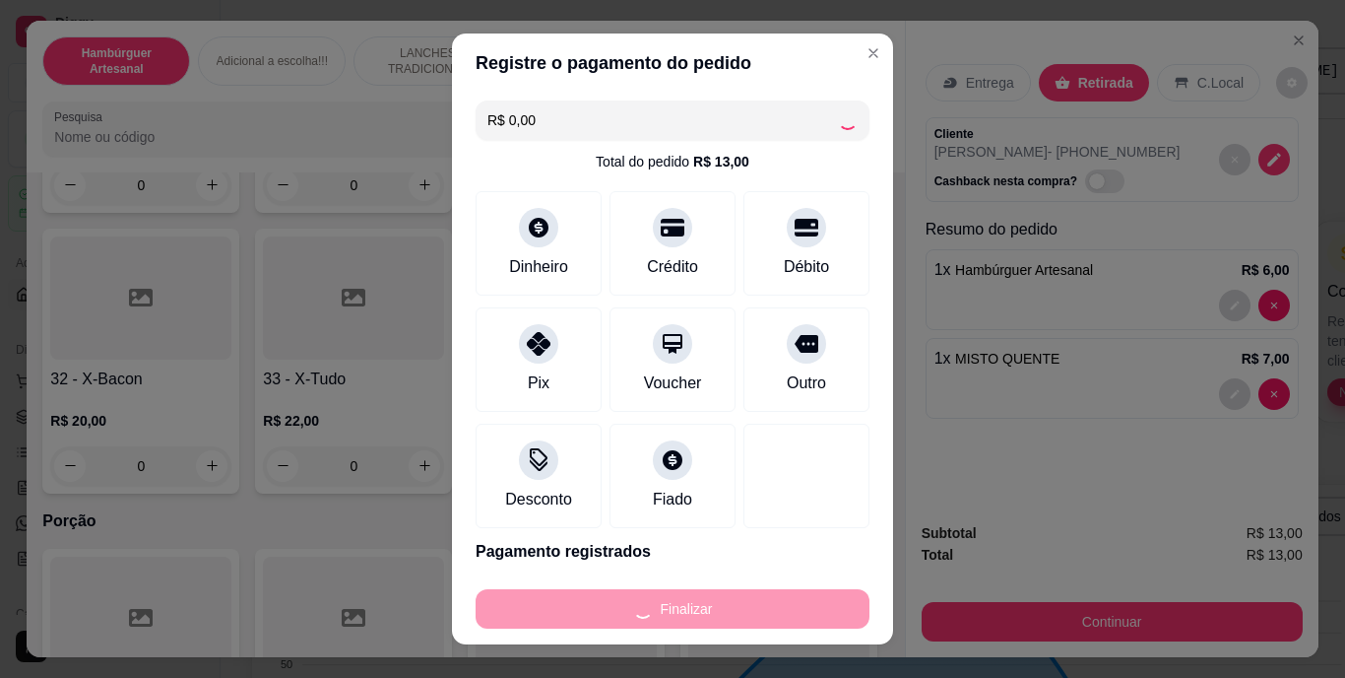
type input "0"
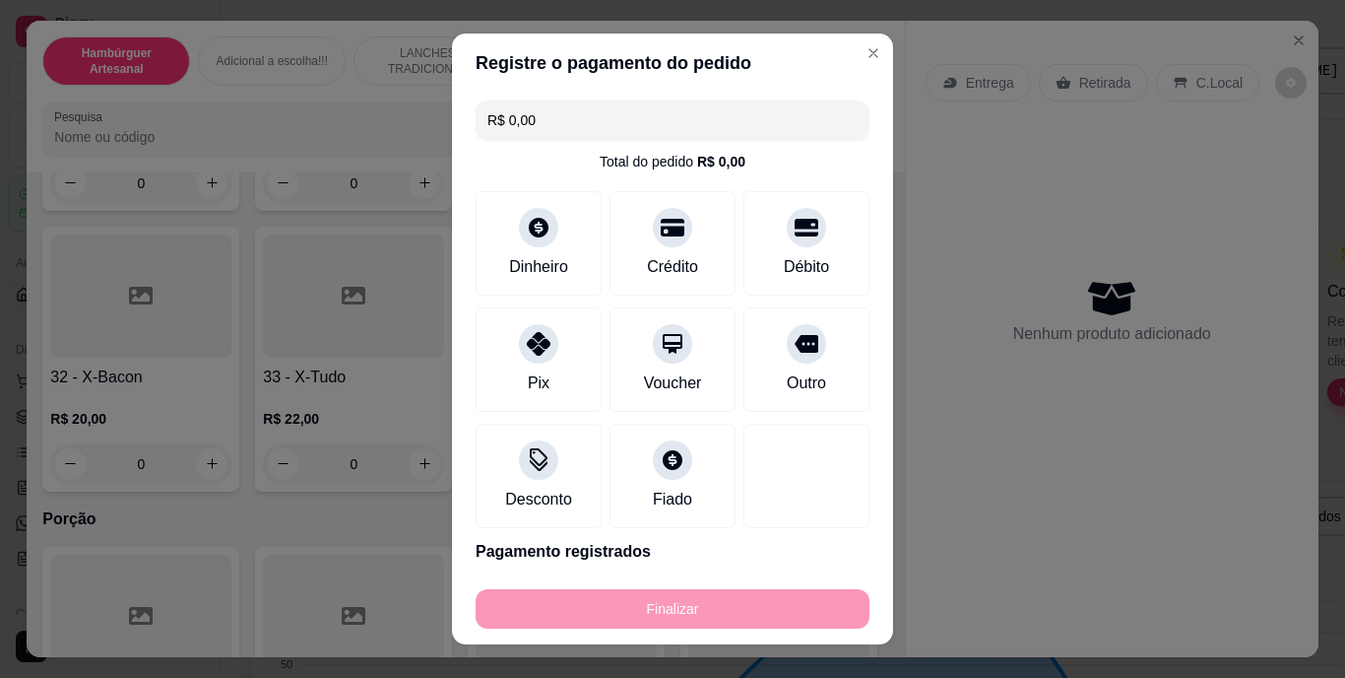
type input "-R$ 13,00"
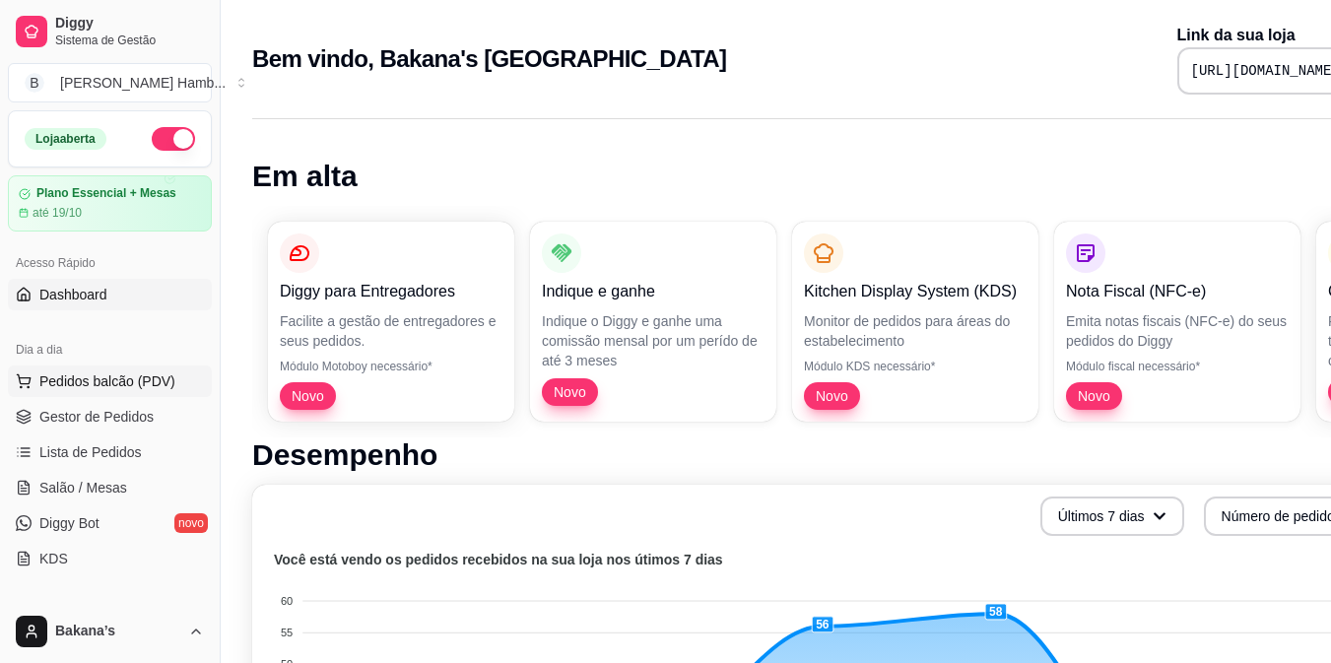
click at [145, 370] on button "Pedidos balcão (PDV)" at bounding box center [110, 381] width 204 height 32
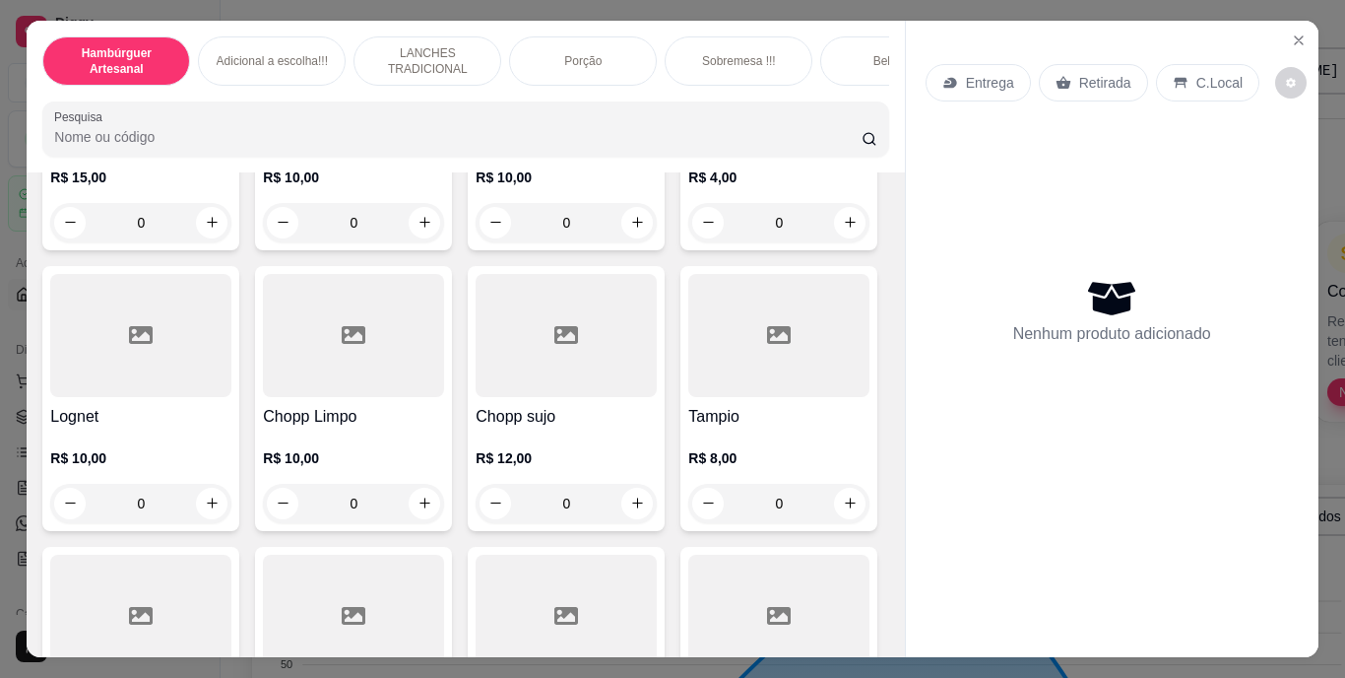
scroll to position [5417, 0]
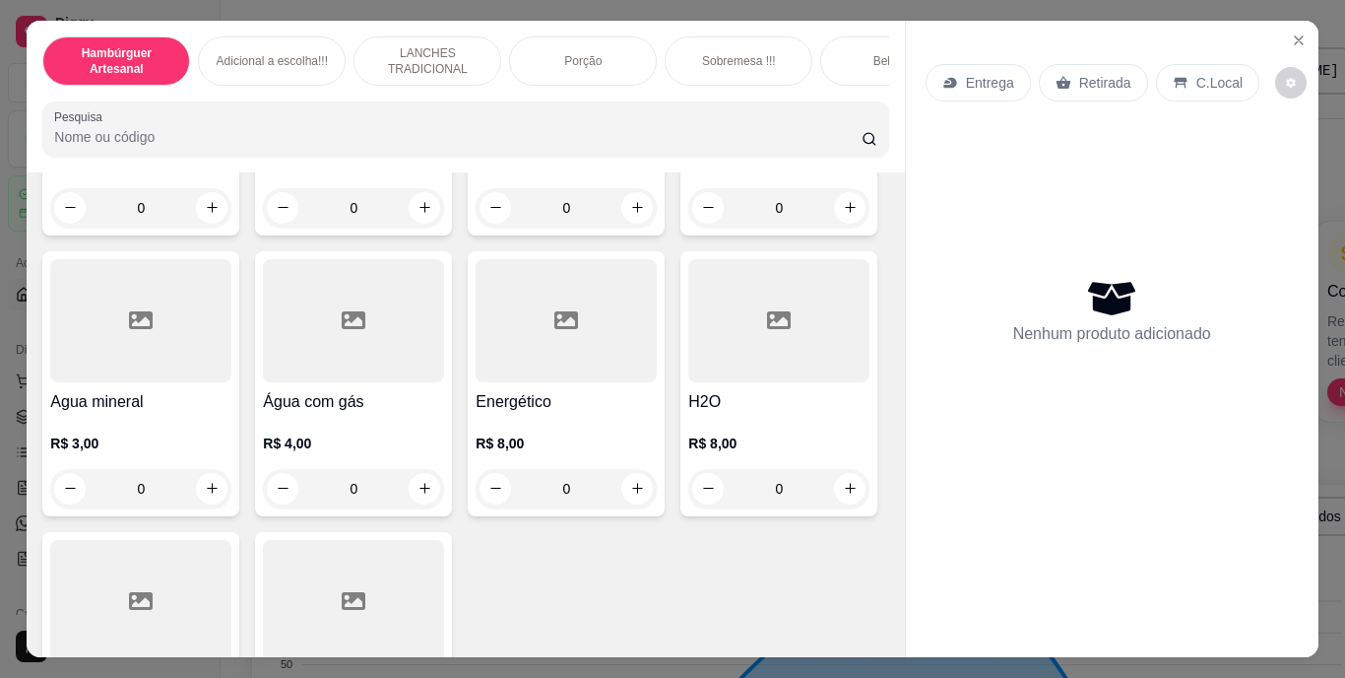
type input "1"
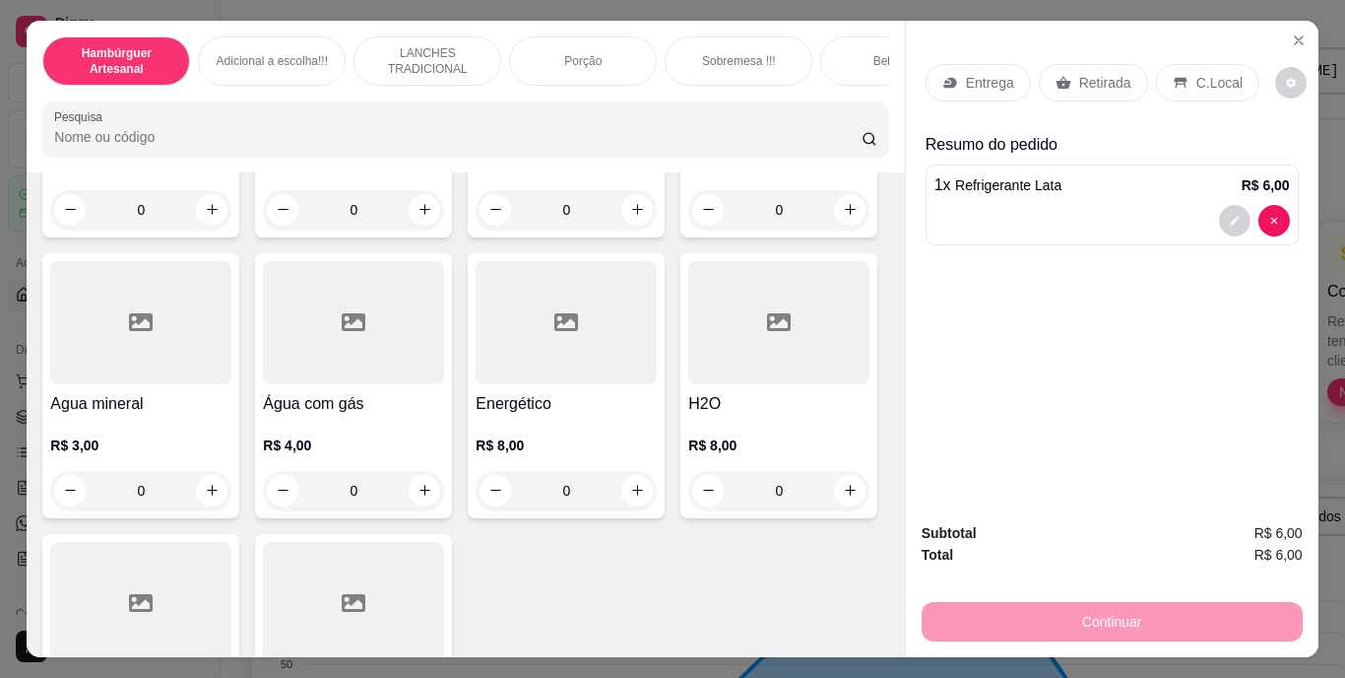
click at [1081, 74] on p "Retirada" at bounding box center [1105, 83] width 52 height 20
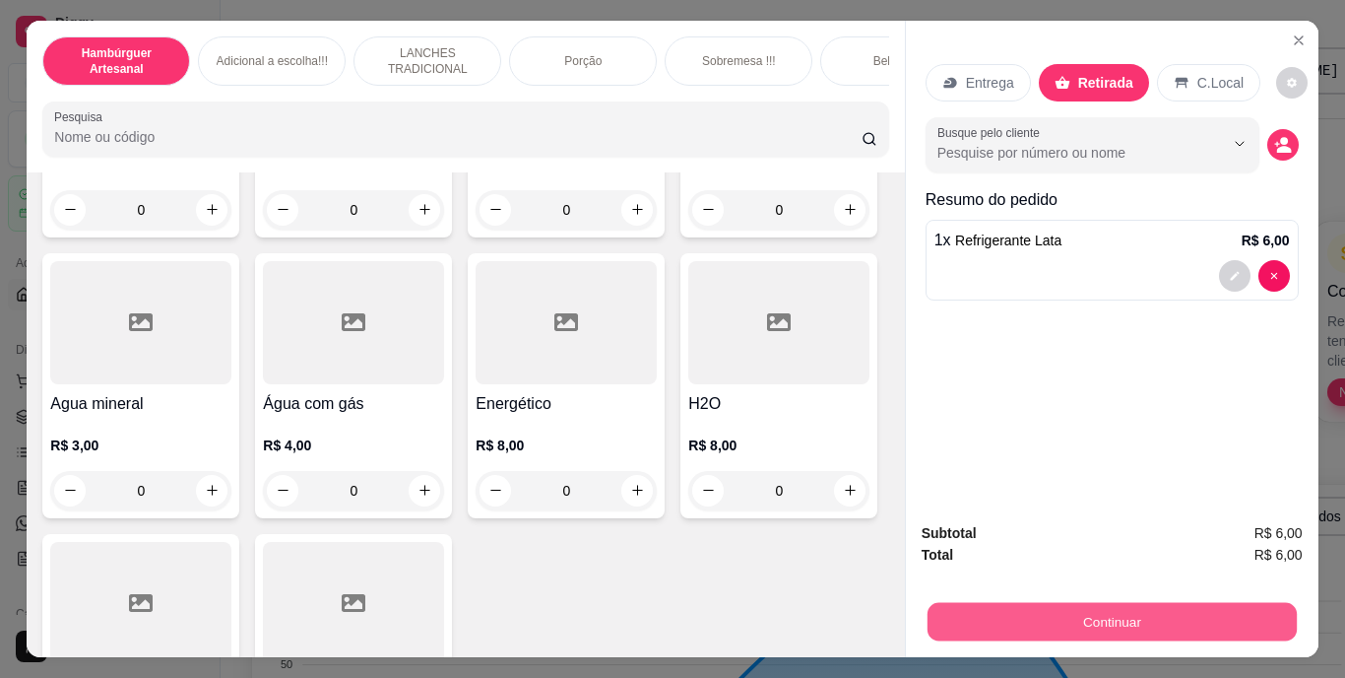
click at [996, 616] on button "Continuar" at bounding box center [1111, 622] width 369 height 38
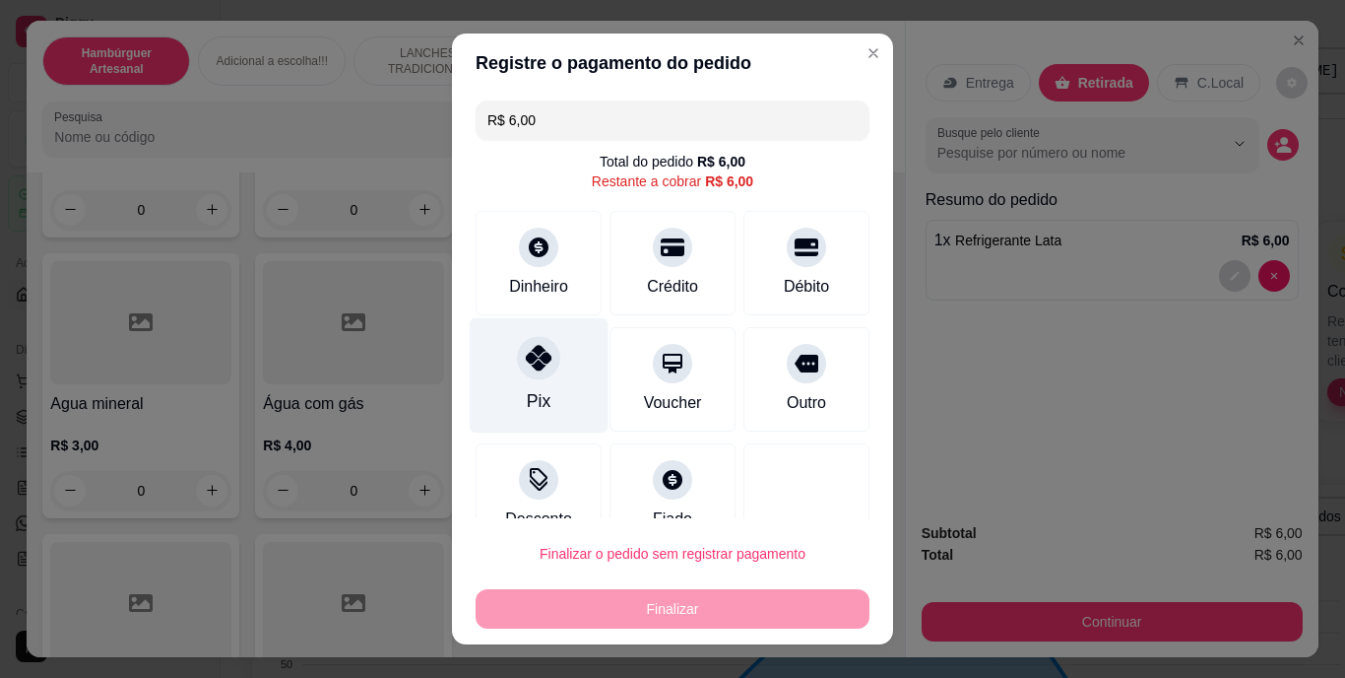
click at [526, 356] on icon at bounding box center [539, 359] width 26 height 26
type input "R$ 0,00"
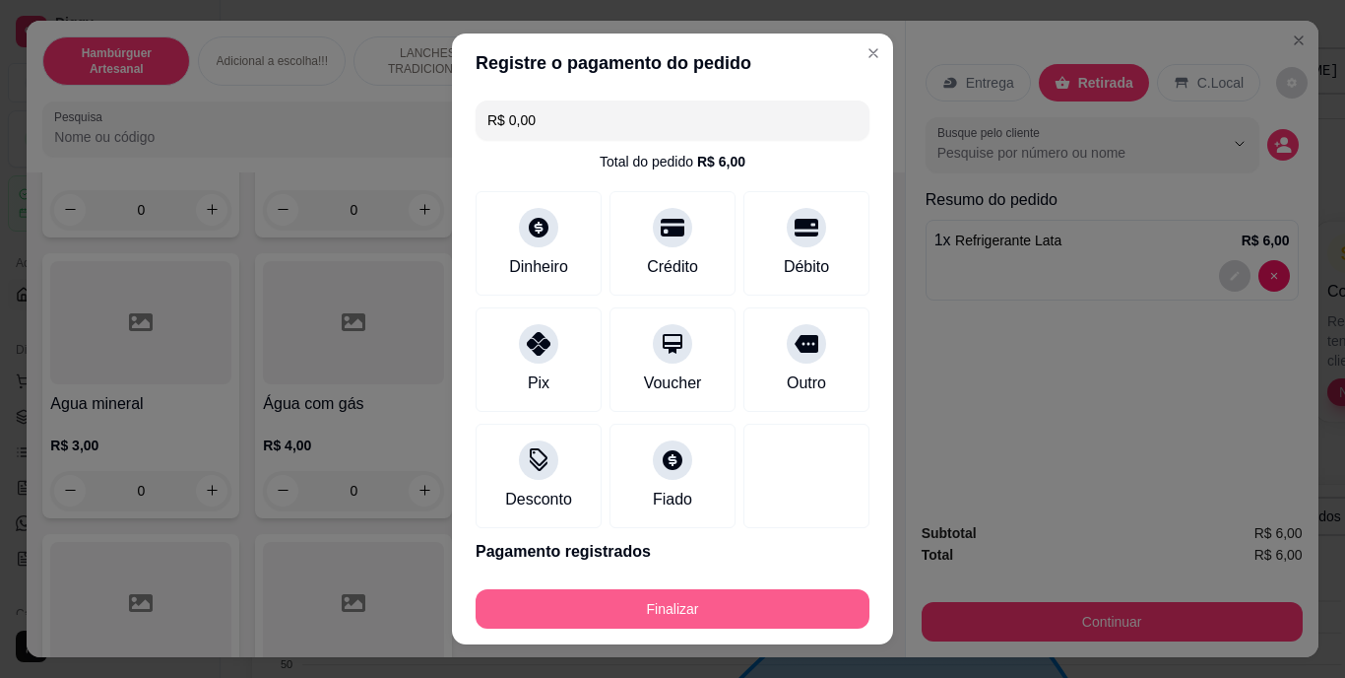
click at [572, 600] on button "Finalizar" at bounding box center [673, 608] width 394 height 39
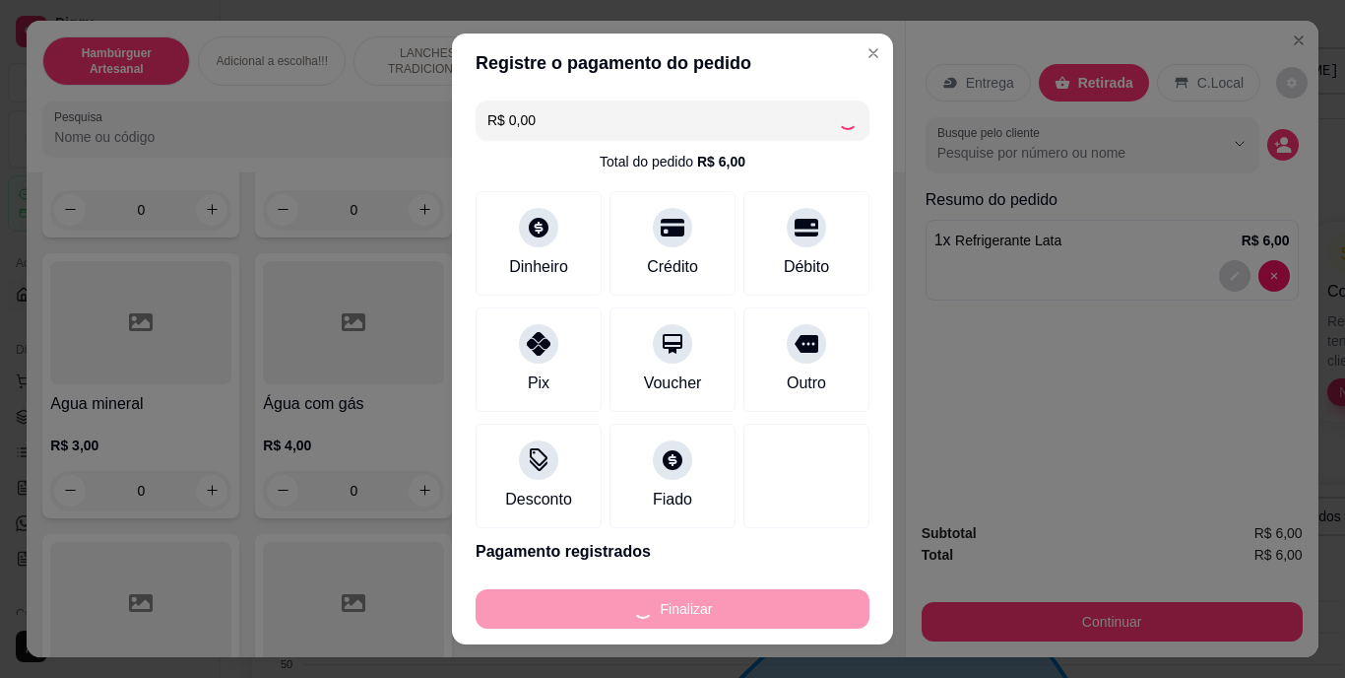
type input "0"
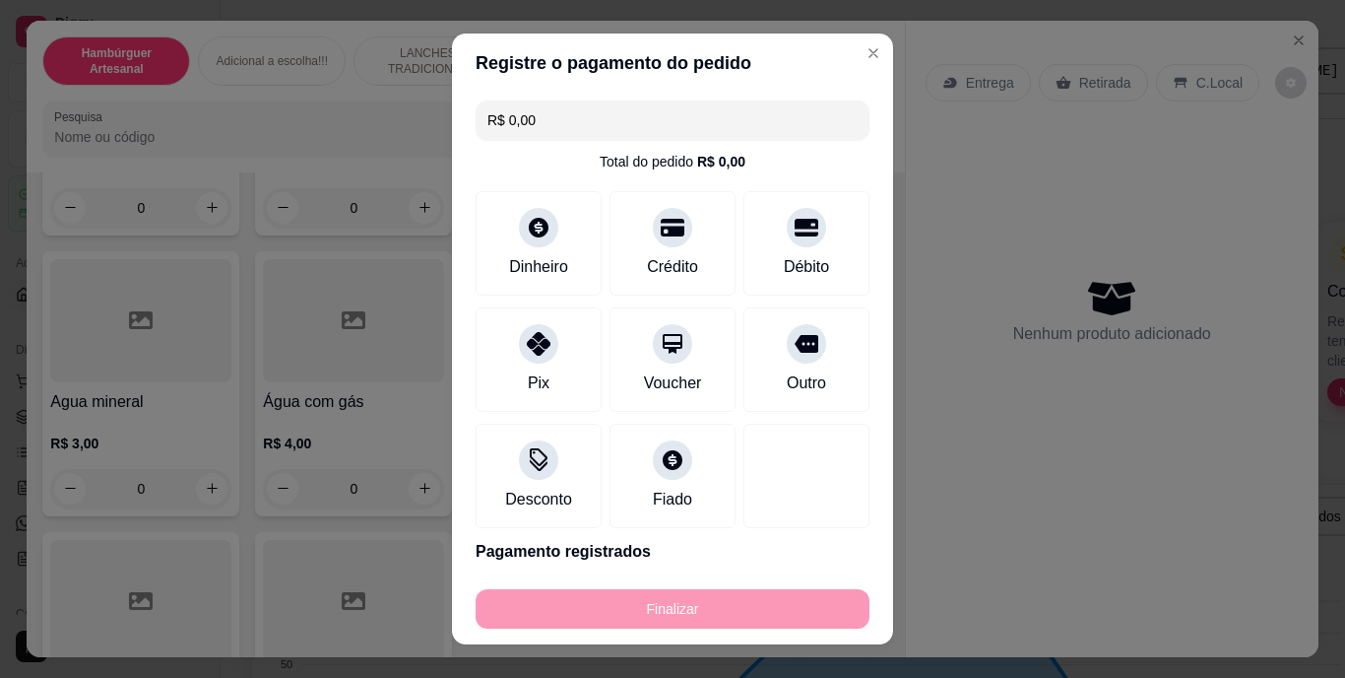
type input "-R$ 6,00"
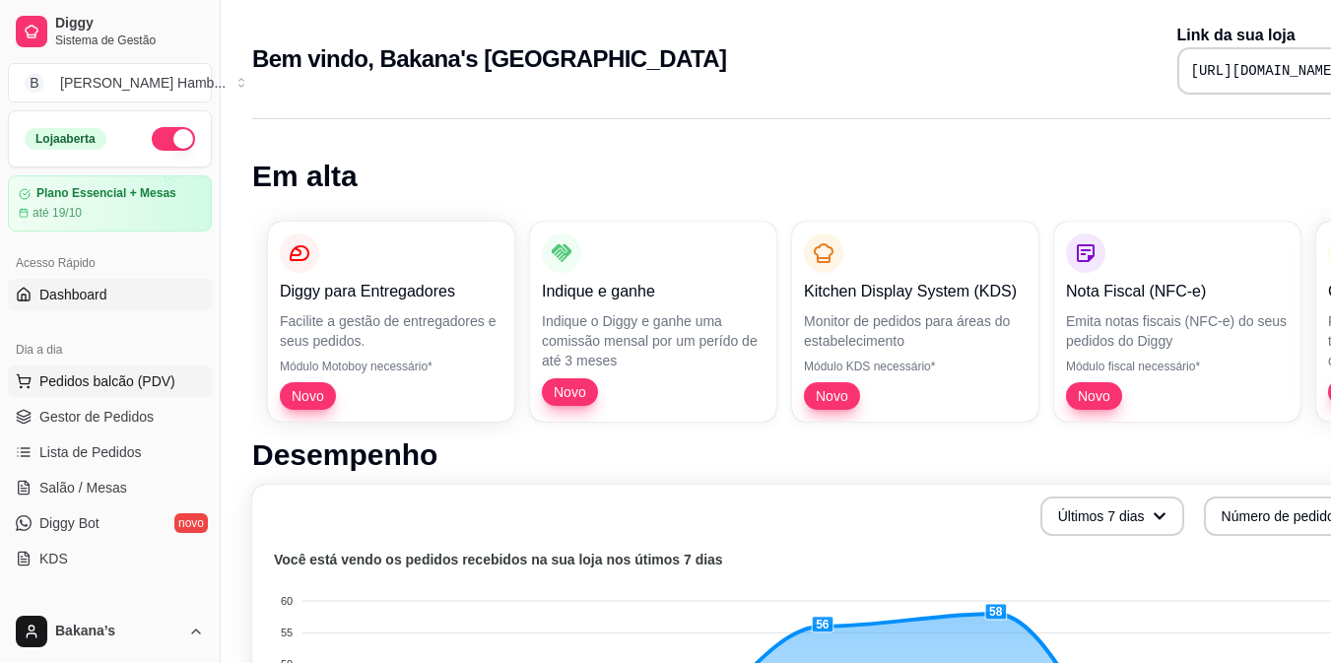
click at [130, 386] on span "Pedidos balcão (PDV)" at bounding box center [107, 381] width 136 height 20
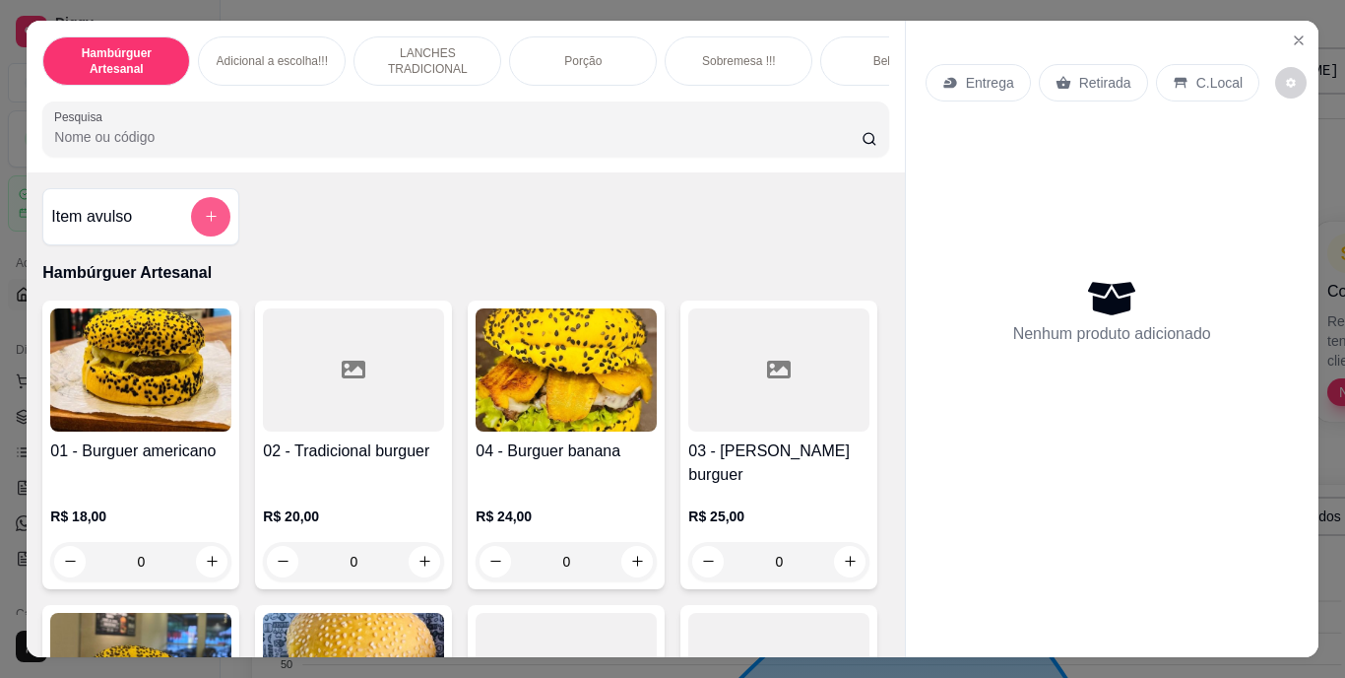
click at [221, 228] on button "add-separate-item" at bounding box center [210, 216] width 39 height 39
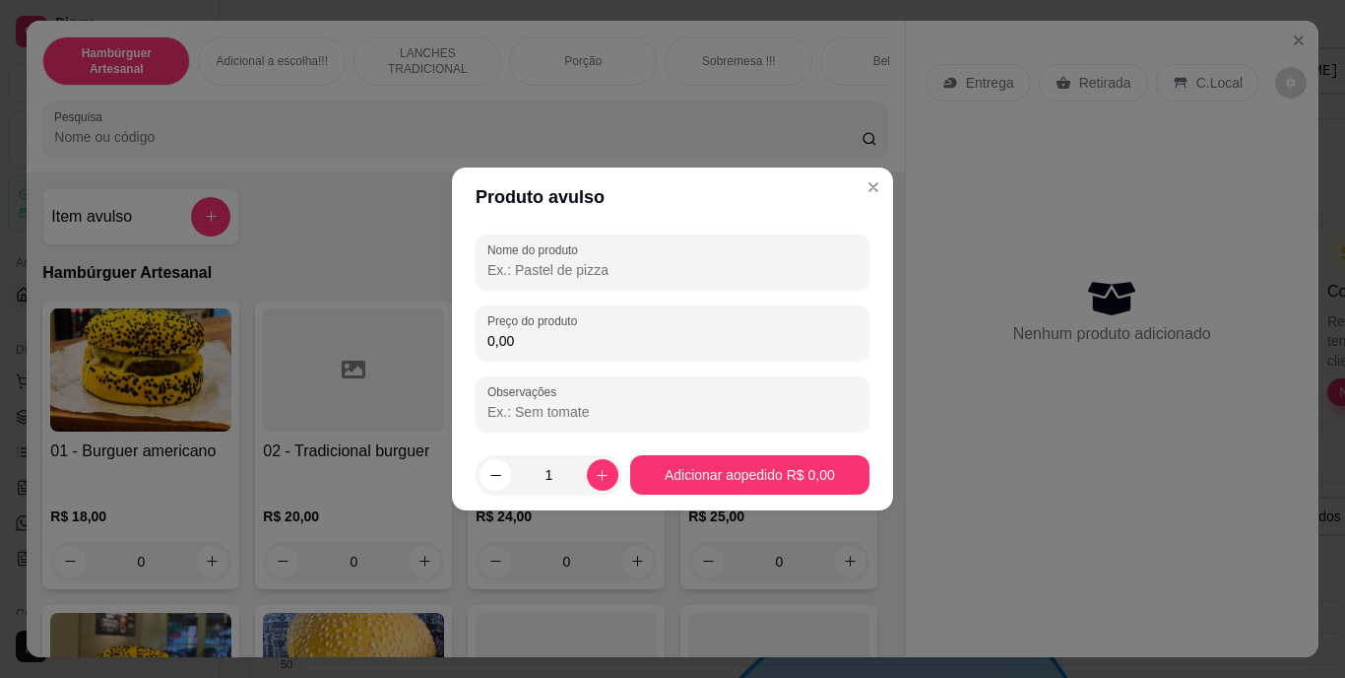
click at [621, 264] on input "Nome do produto" at bounding box center [673, 270] width 370 height 20
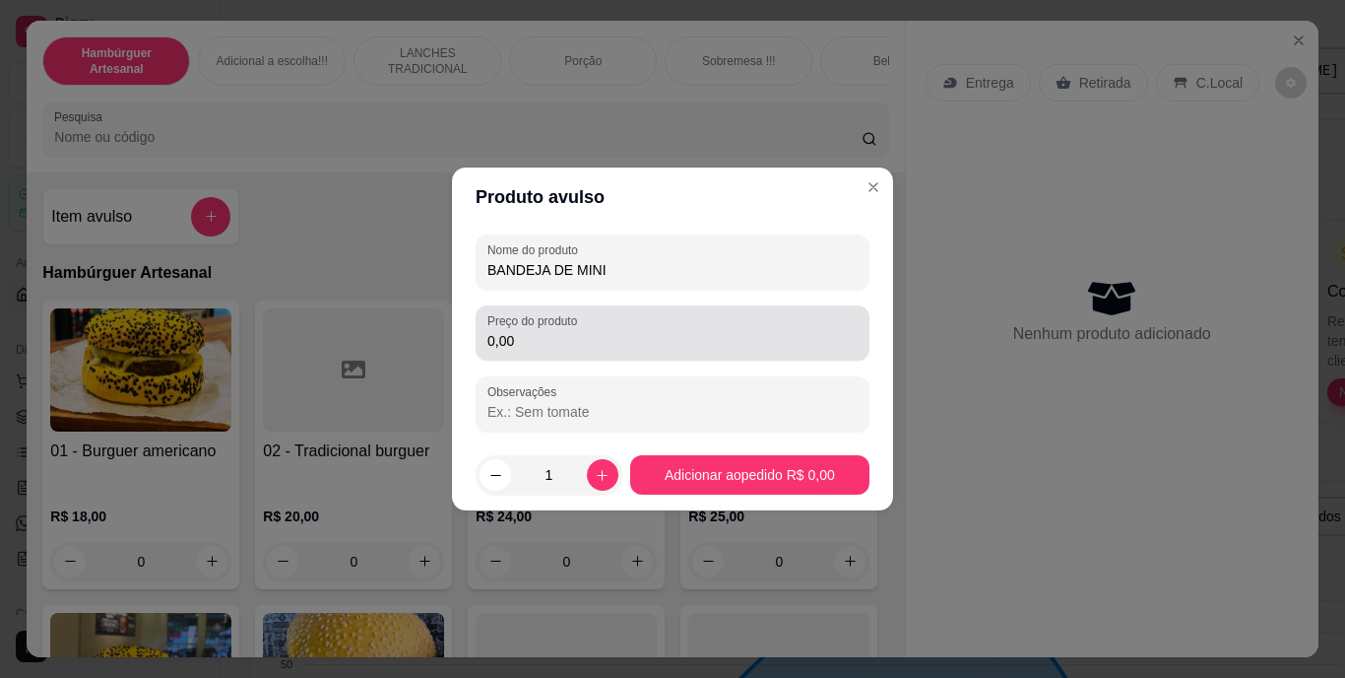
type input "BANDEJA DE MINI"
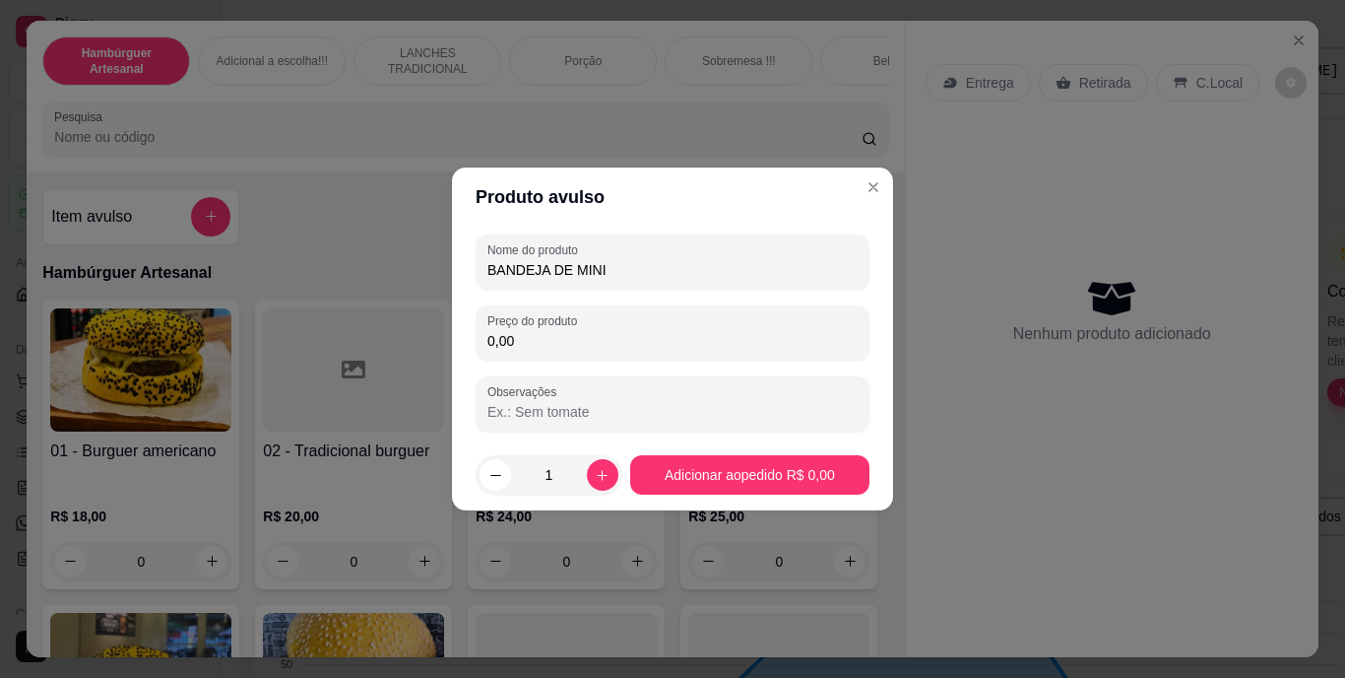
click at [662, 340] on input "0,00" at bounding box center [673, 341] width 370 height 20
type input "25,00"
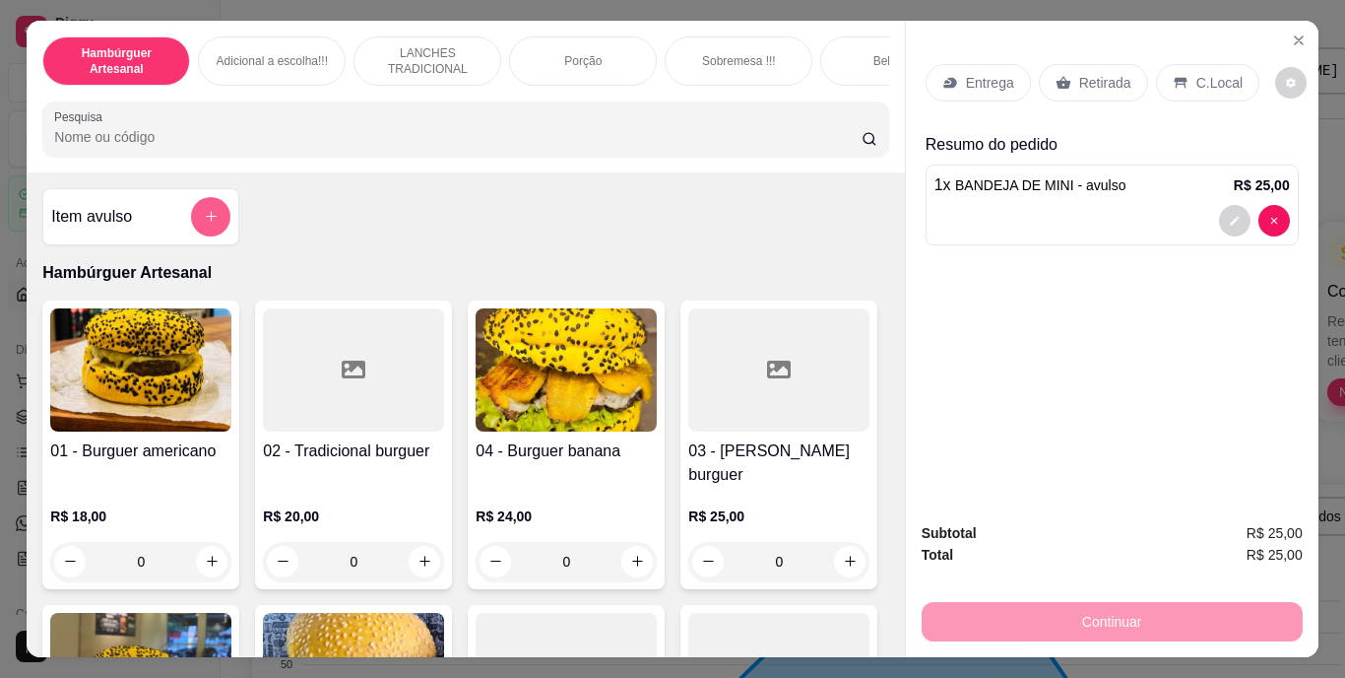
click at [204, 219] on icon "add-separate-item" at bounding box center [211, 216] width 15 height 15
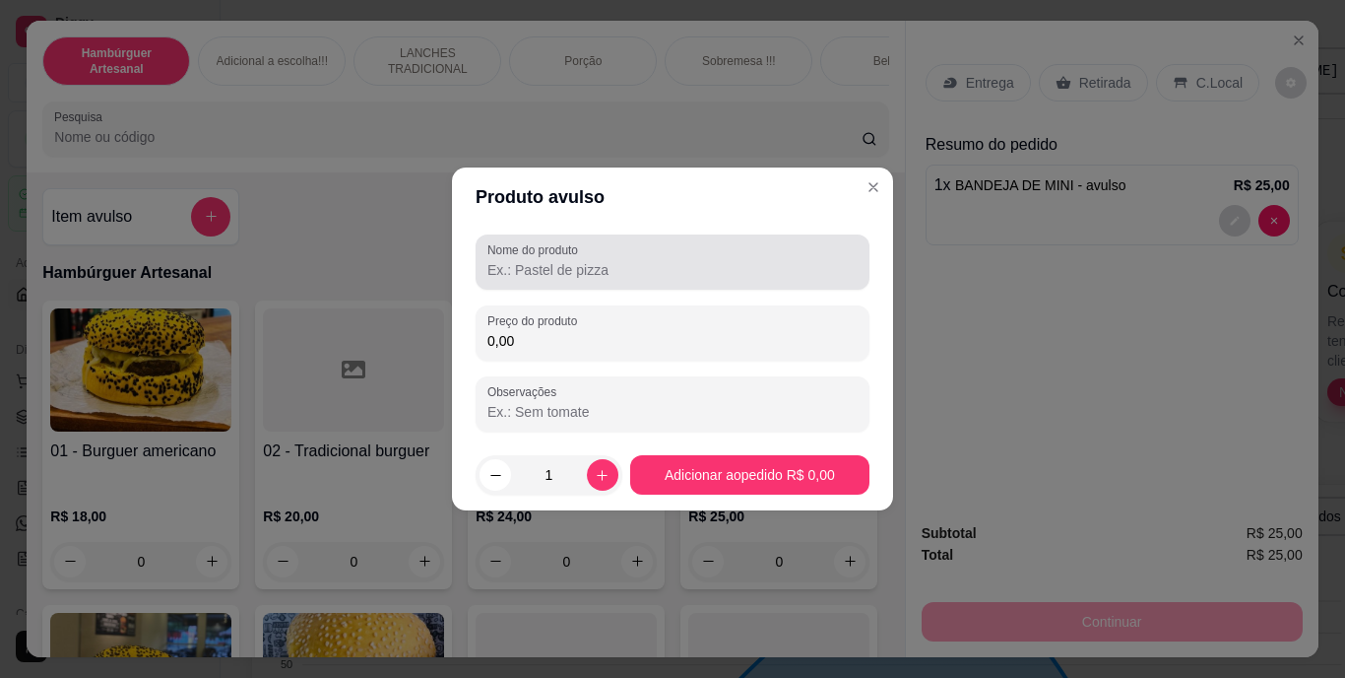
click at [518, 259] on div at bounding box center [673, 261] width 370 height 39
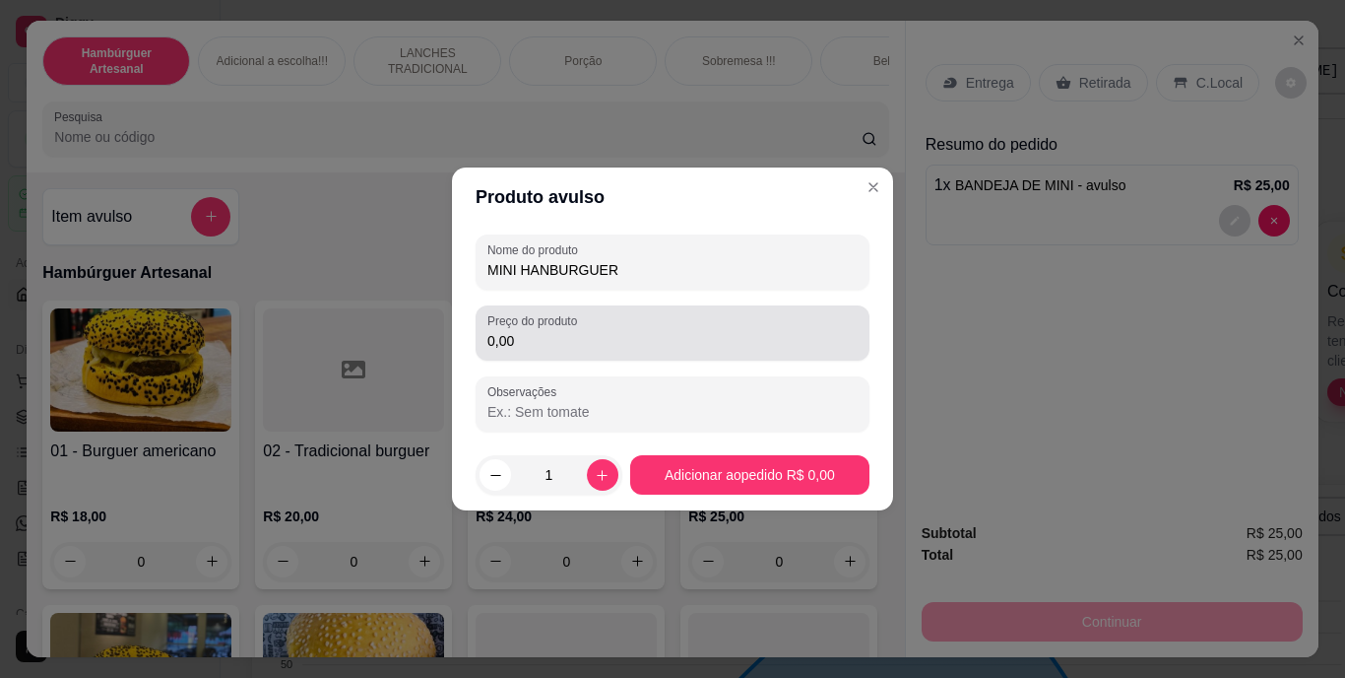
type input "MINI HANBURGUER"
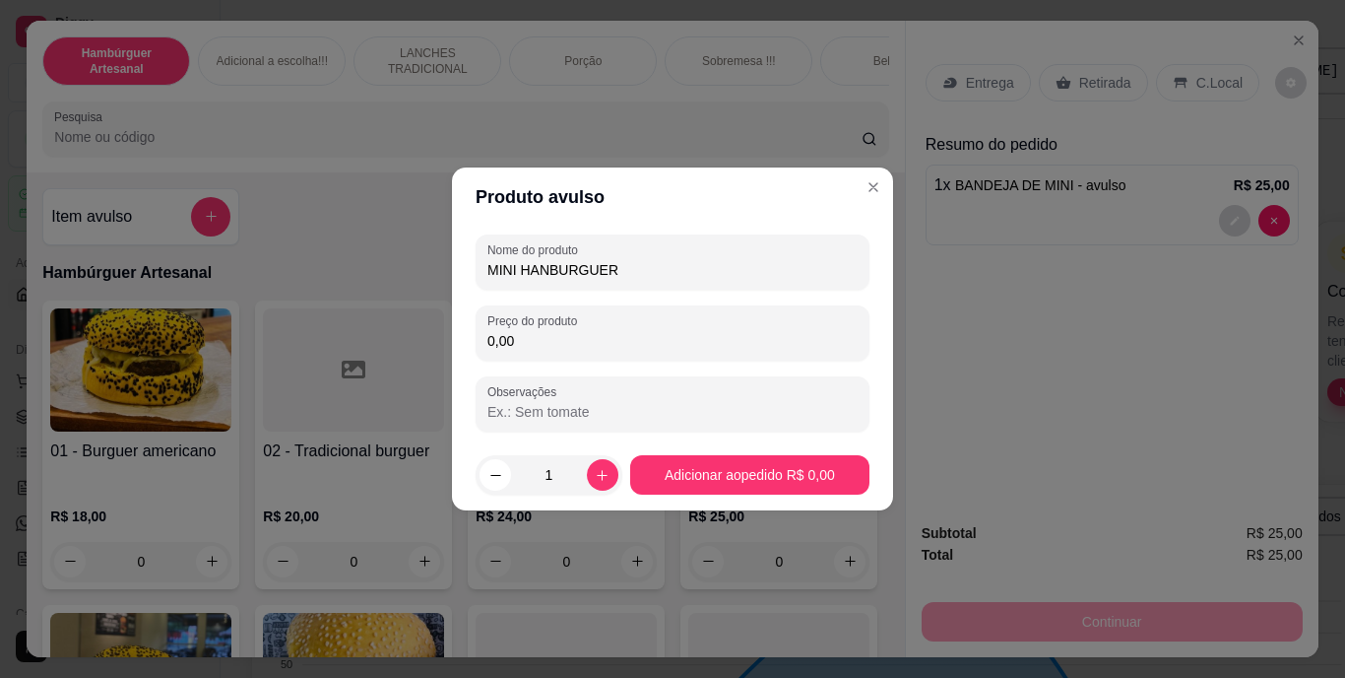
click at [534, 345] on input "0,00" at bounding box center [673, 341] width 370 height 20
type input "10,00"
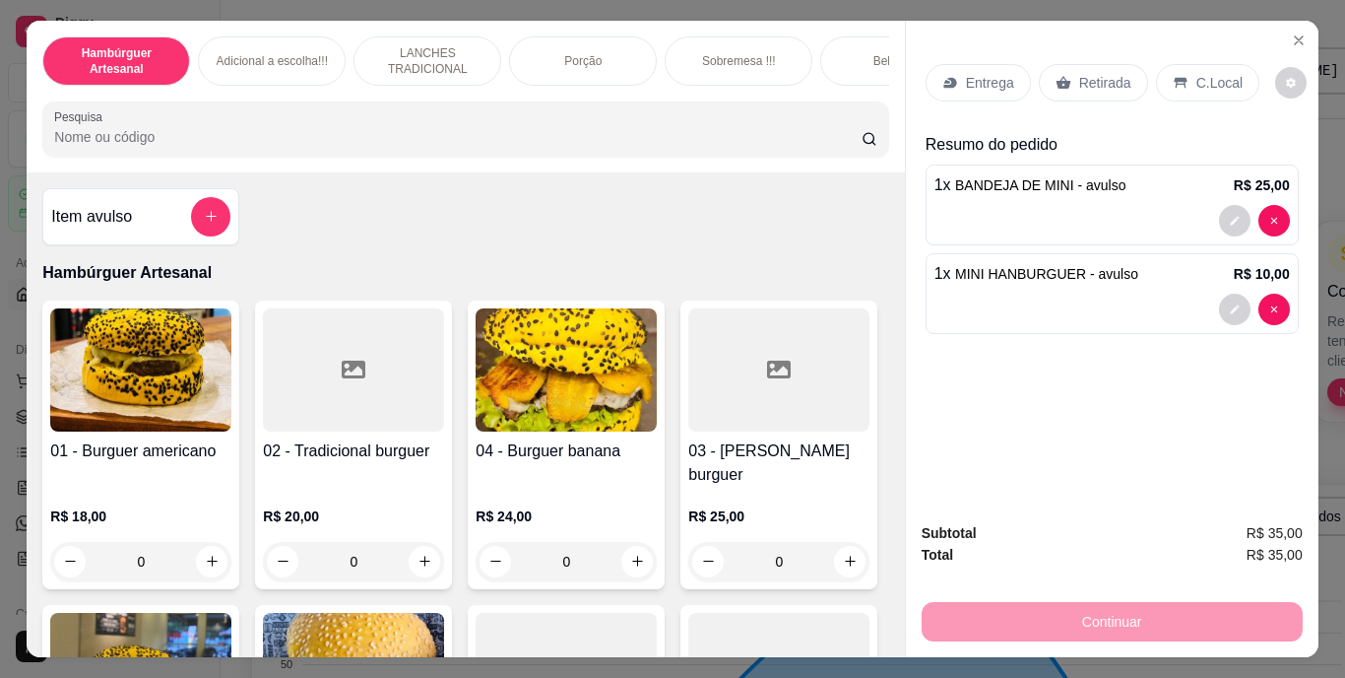
click at [1098, 77] on p "Retirada" at bounding box center [1105, 83] width 52 height 20
